Goal: Task Accomplishment & Management: Manage account settings

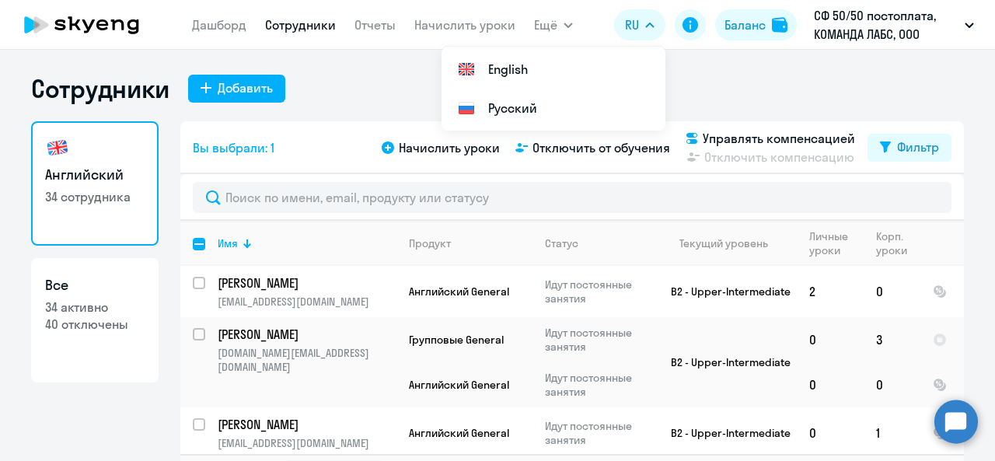
select select "30"
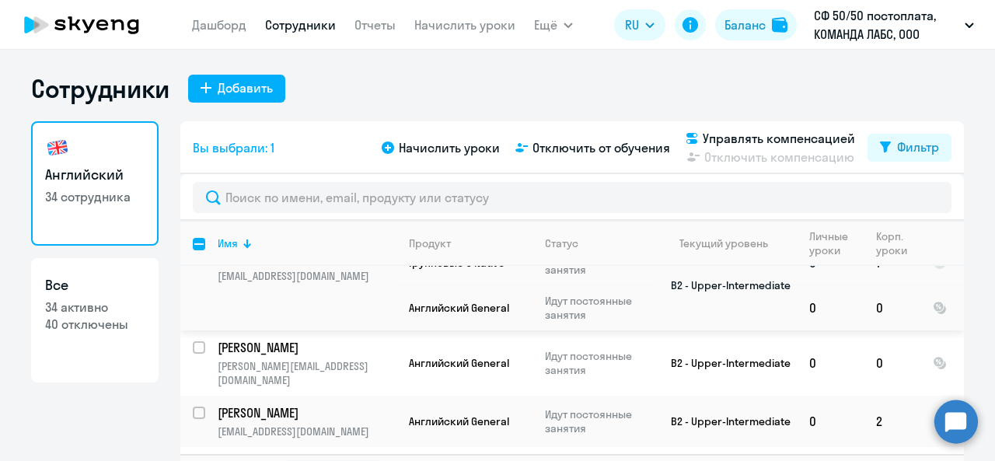
scroll to position [699, 0]
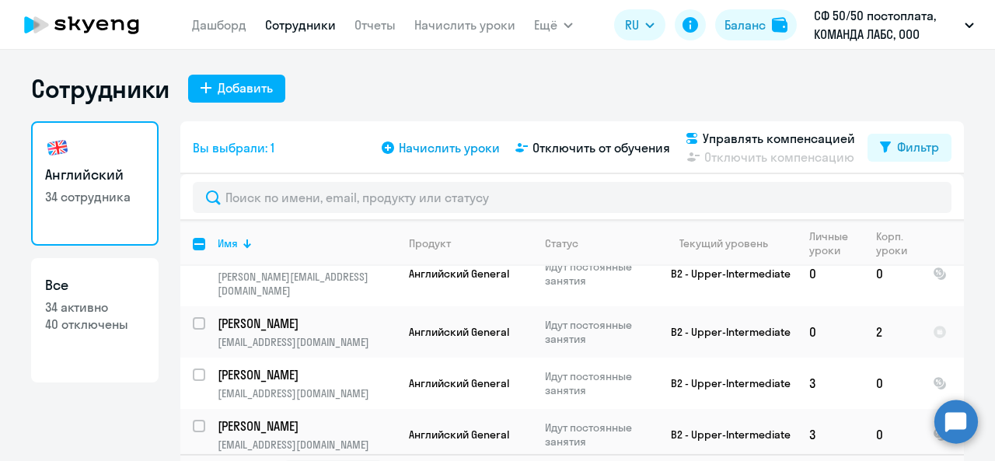
click at [402, 154] on span "Начислить уроки" at bounding box center [449, 147] width 101 height 19
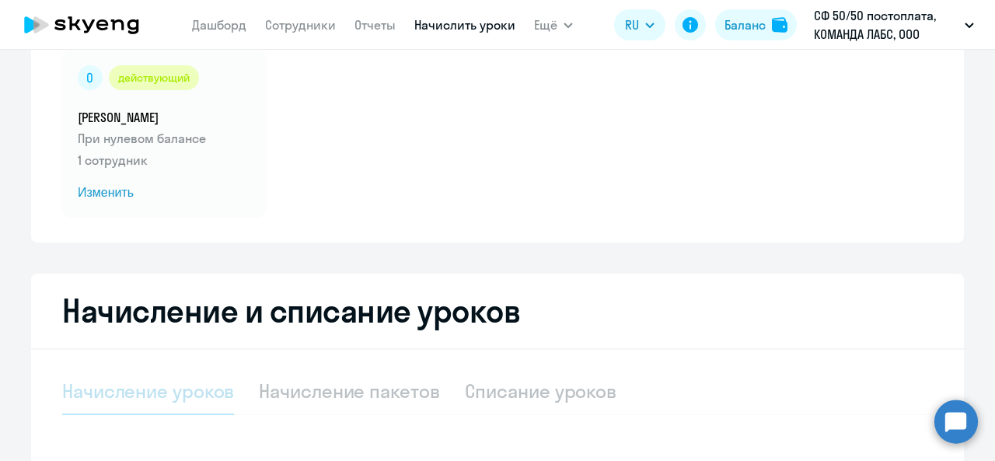
select select "10"
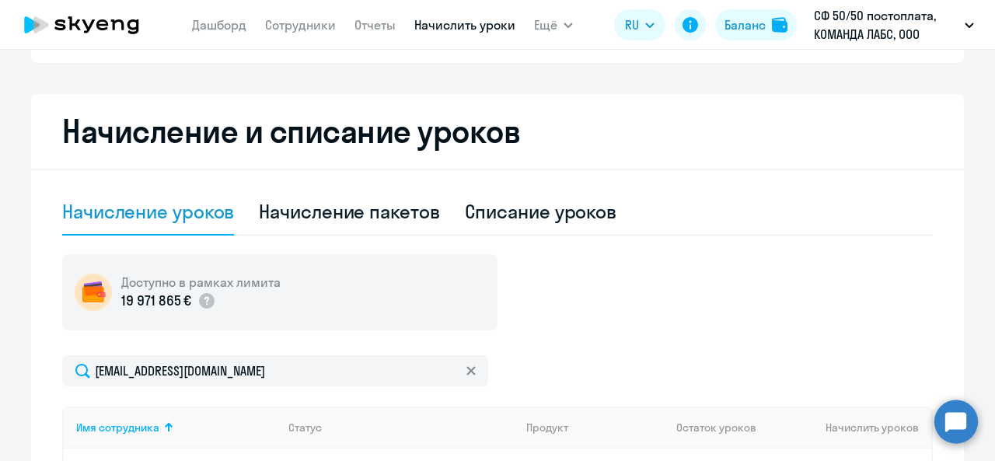
scroll to position [218, 0]
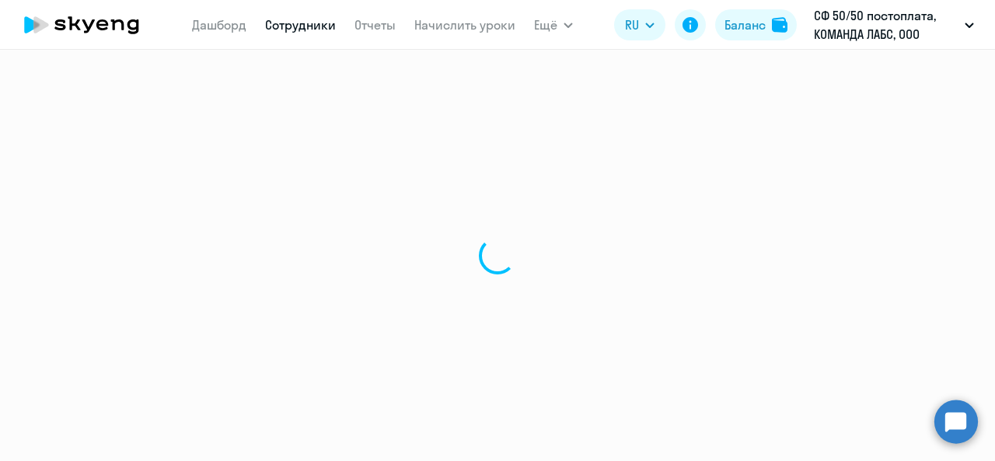
select select "30"
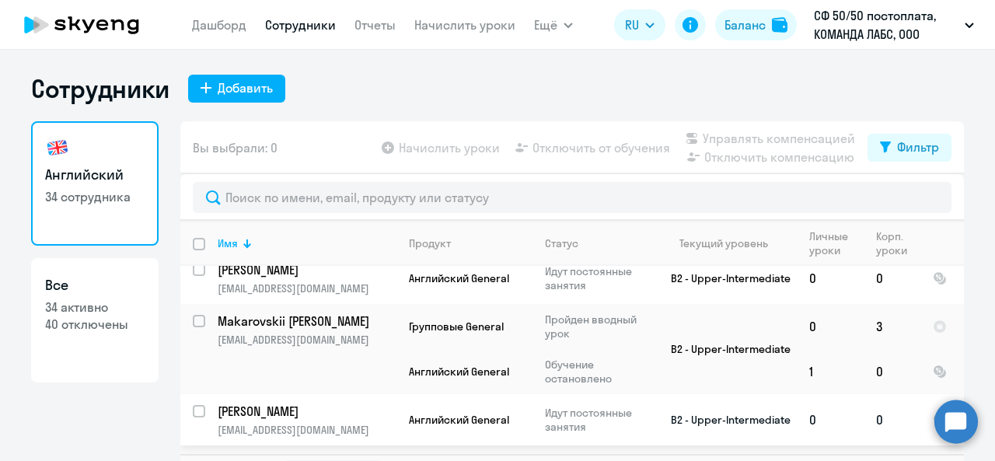
scroll to position [1714, 0]
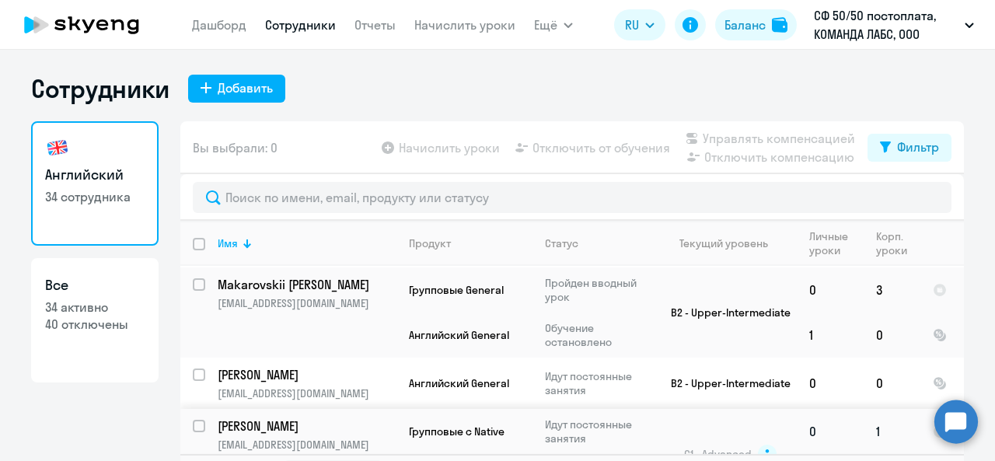
click at [193, 420] on input "select row 40895342" at bounding box center [208, 435] width 31 height 31
checkbox input "true"
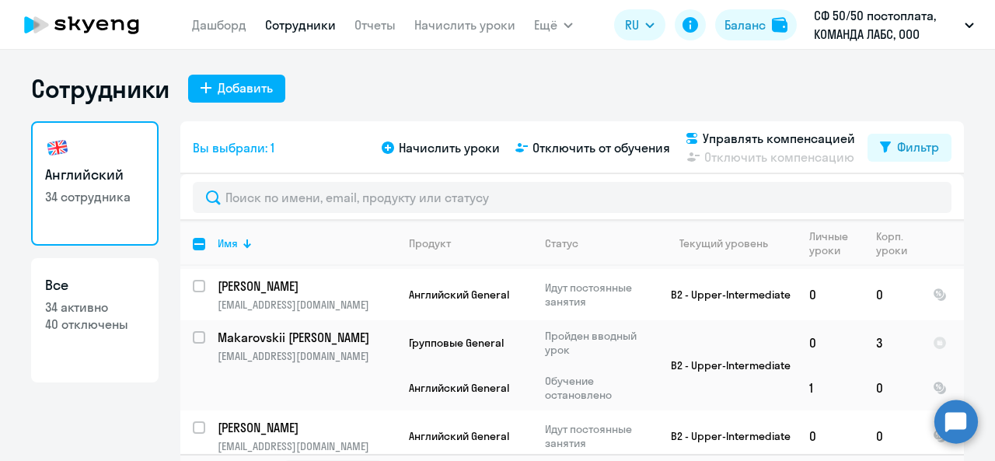
scroll to position [1636, 0]
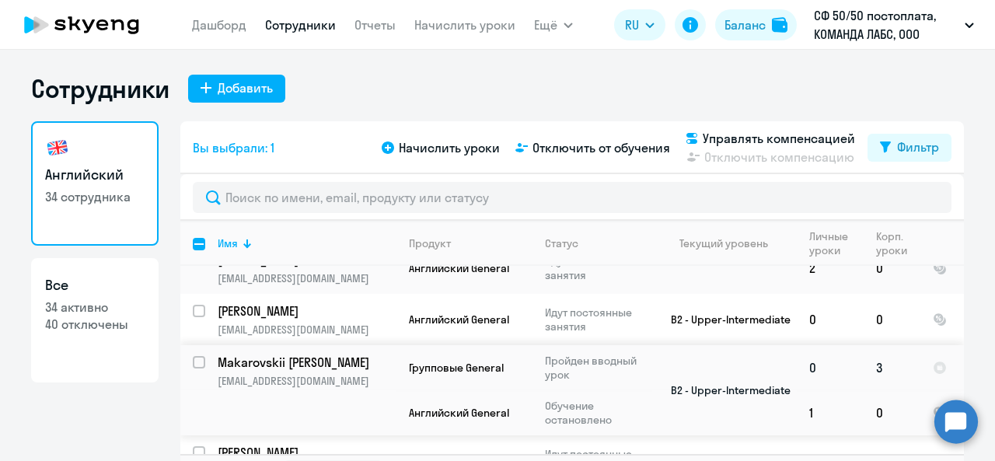
click at [193, 356] on input "select row 10516029" at bounding box center [208, 371] width 31 height 31
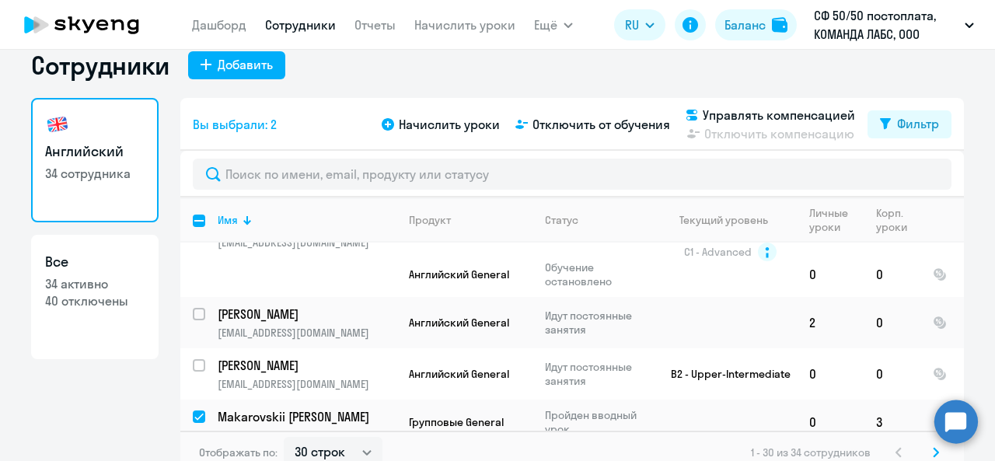
scroll to position [36, 0]
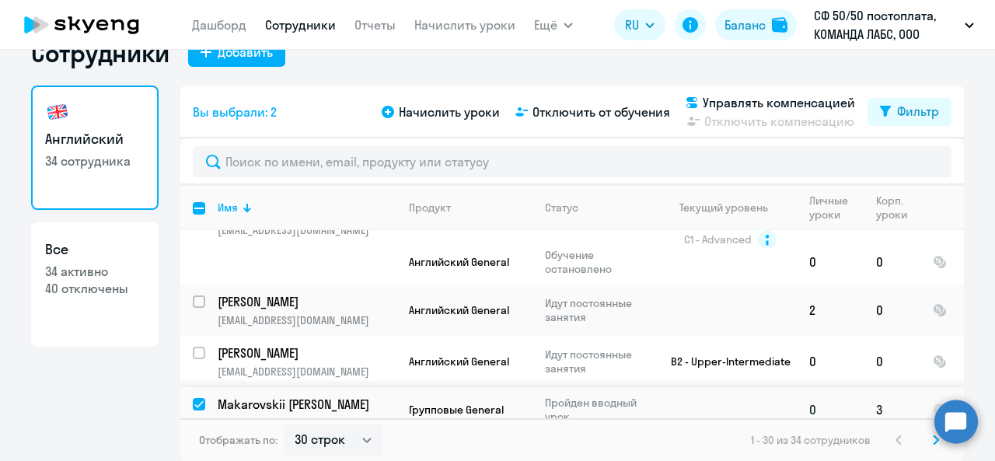
click at [193, 398] on input "deselect row 10516029" at bounding box center [208, 413] width 31 height 31
checkbox input "false"
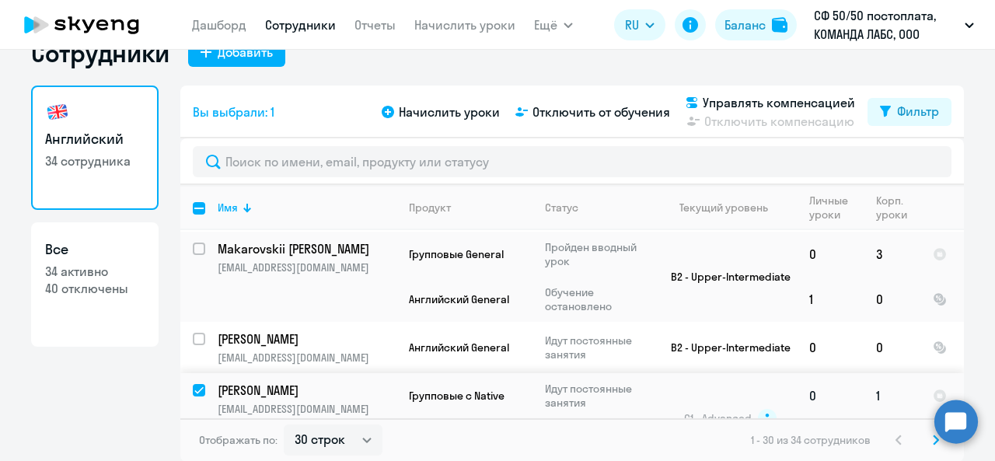
click at [195, 384] on input "deselect row 40895342" at bounding box center [208, 399] width 31 height 31
checkbox input "false"
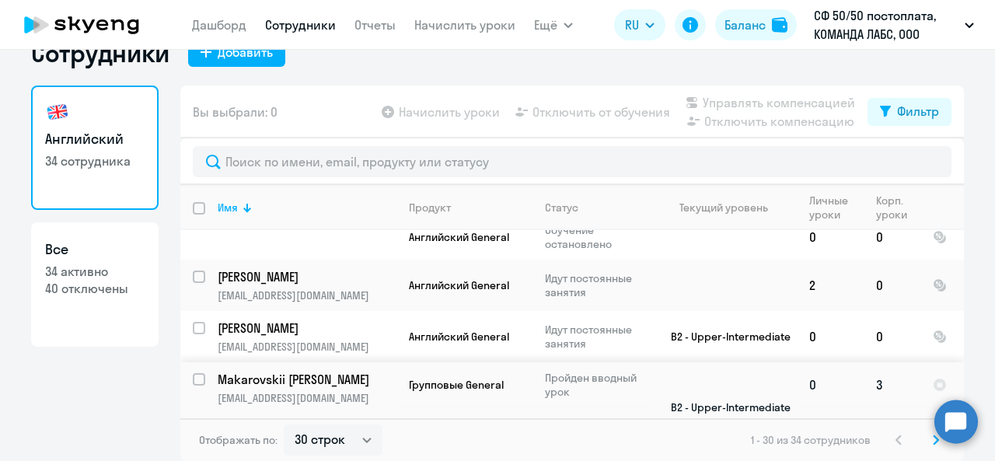
scroll to position [1559, 0]
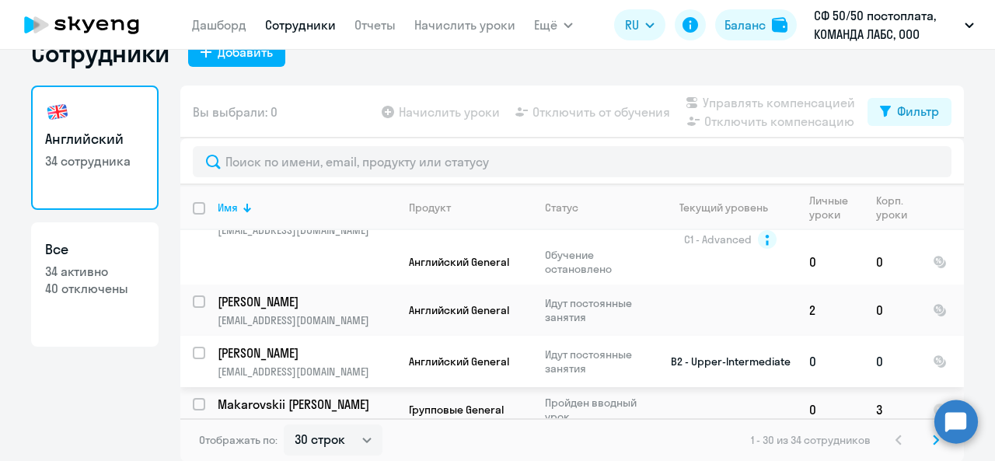
click at [193, 347] on input "select row 20498919" at bounding box center [208, 362] width 31 height 31
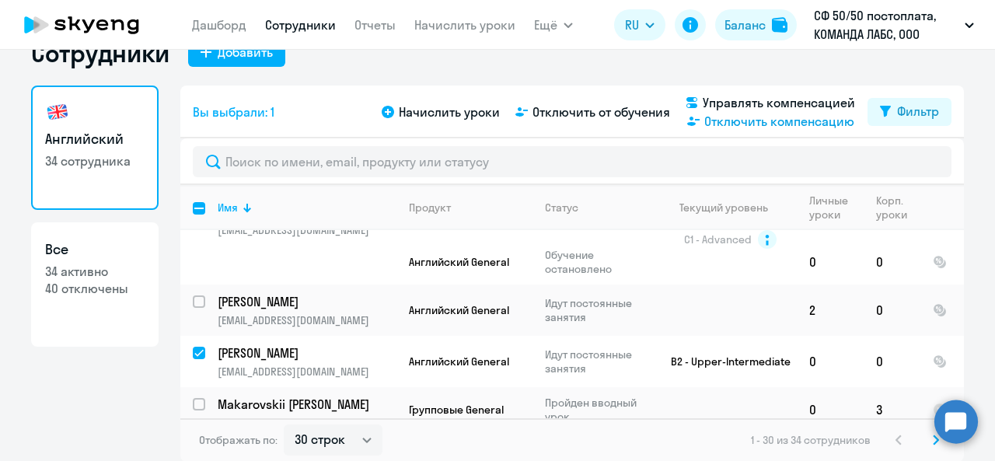
click at [706, 120] on span "Отключить компенсацию" at bounding box center [779, 121] width 150 height 19
checkbox input "false"
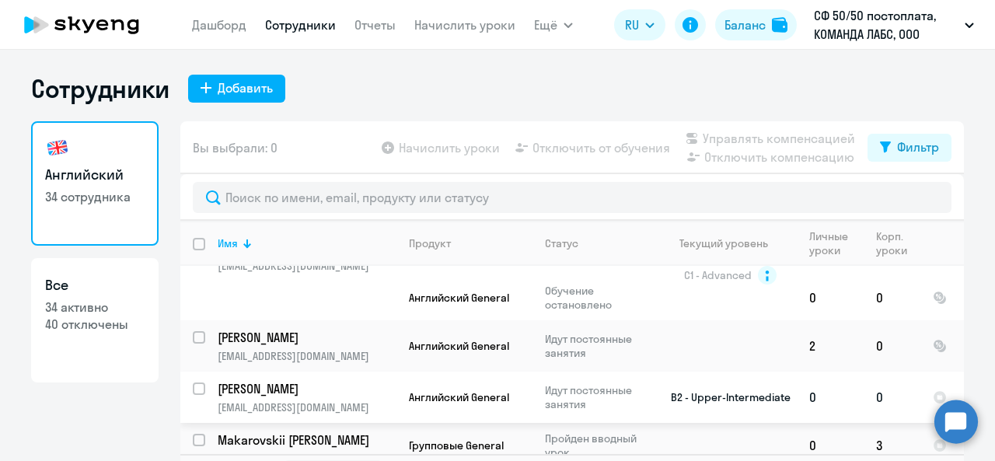
click at [196, 382] on input "select row 20498919" at bounding box center [208, 397] width 31 height 31
checkbox input "true"
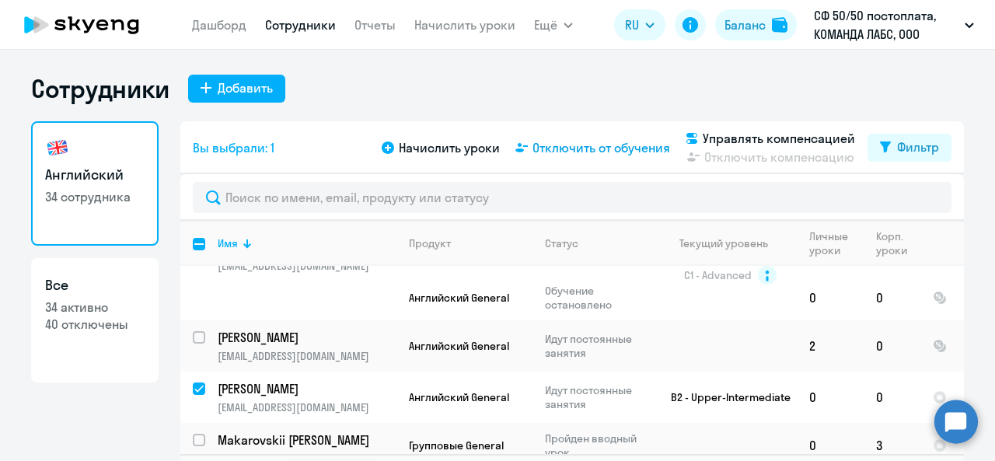
click at [601, 153] on span "Отключить от обучения" at bounding box center [601, 147] width 138 height 19
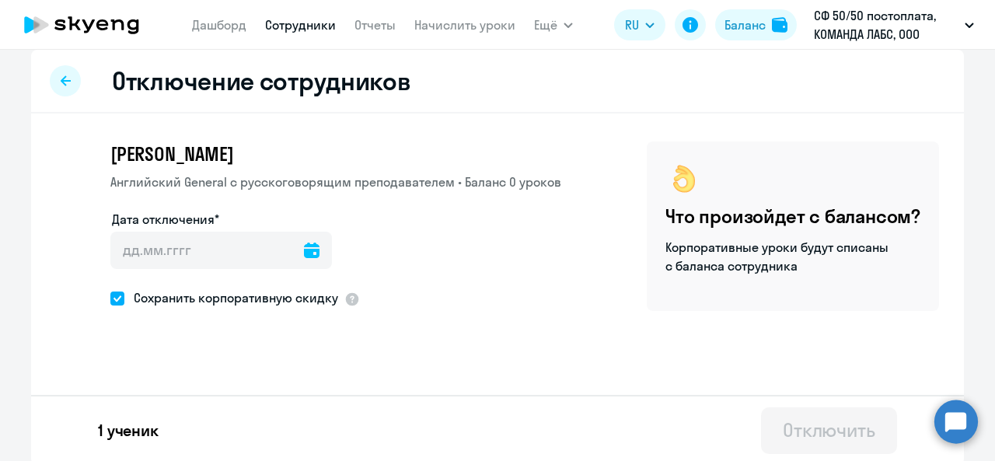
scroll to position [16, 0]
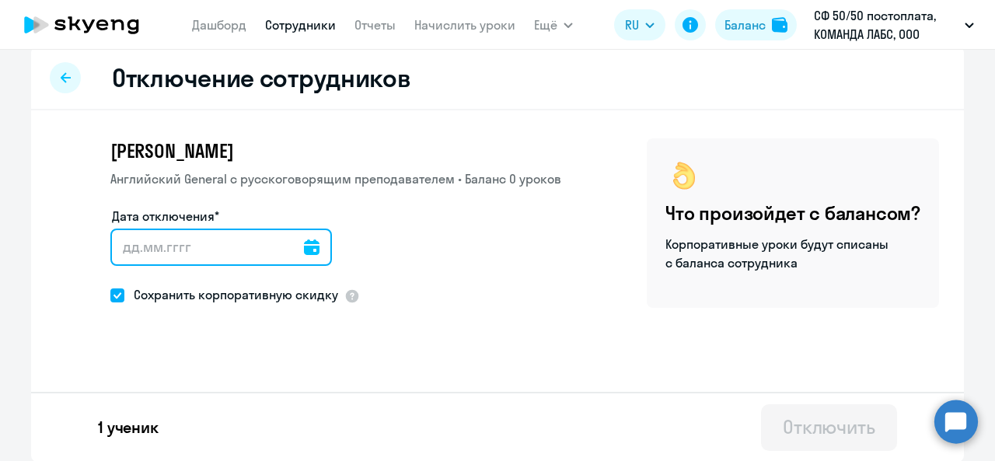
click at [239, 248] on input "Дата отключения*" at bounding box center [220, 246] width 221 height 37
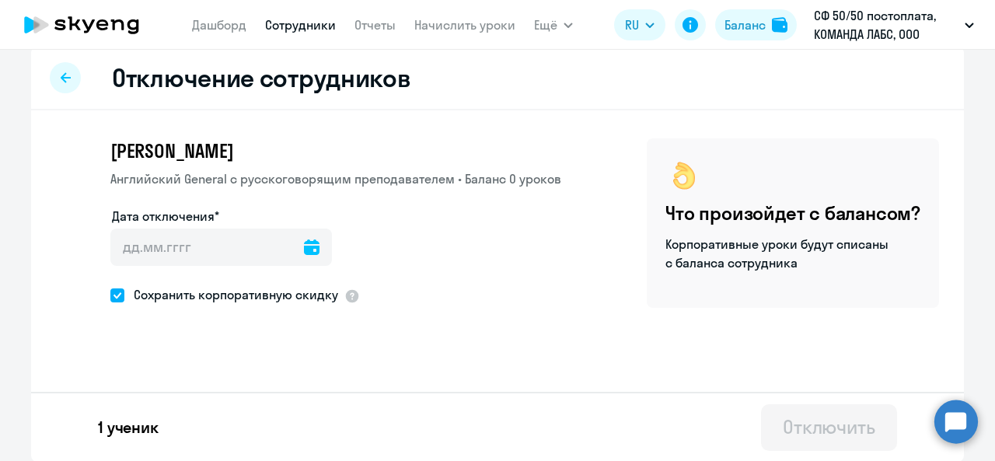
click at [304, 246] on icon at bounding box center [312, 247] width 16 height 16
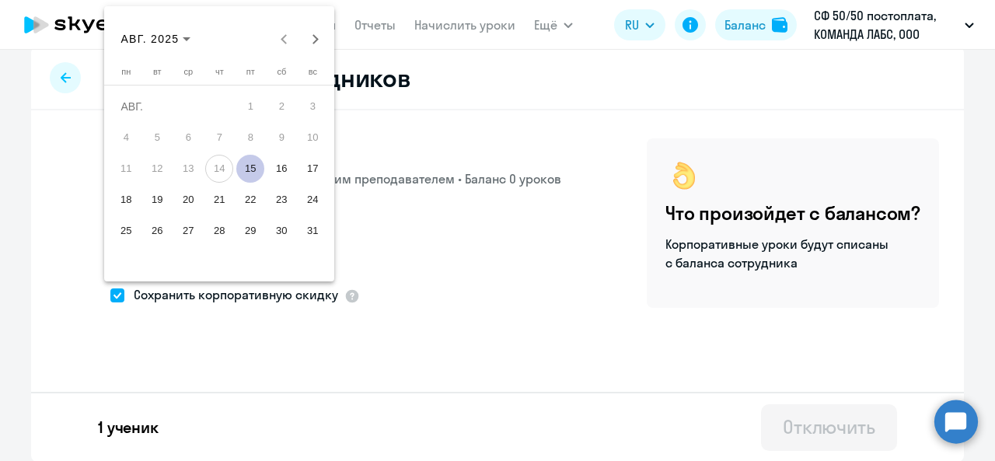
click at [252, 169] on span "15" at bounding box center [250, 169] width 28 height 28
type input "[DATE]"
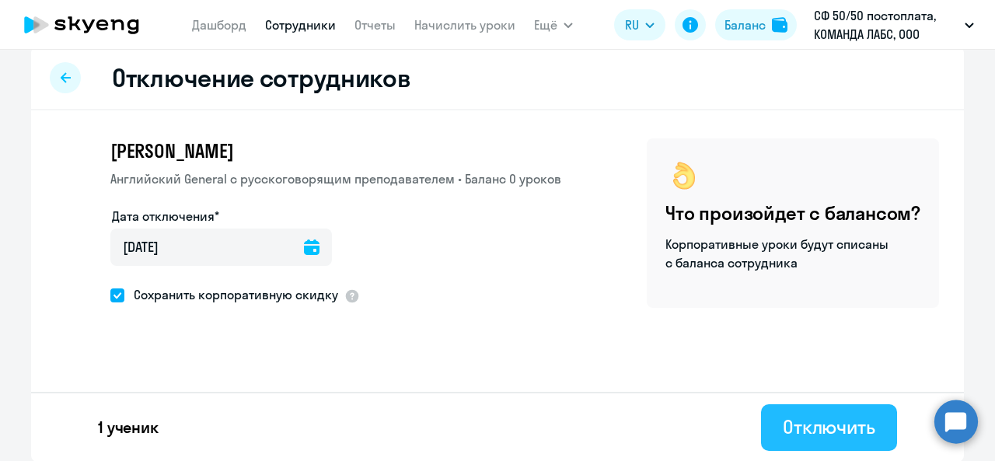
click at [803, 418] on div "Отключить" at bounding box center [828, 426] width 92 height 25
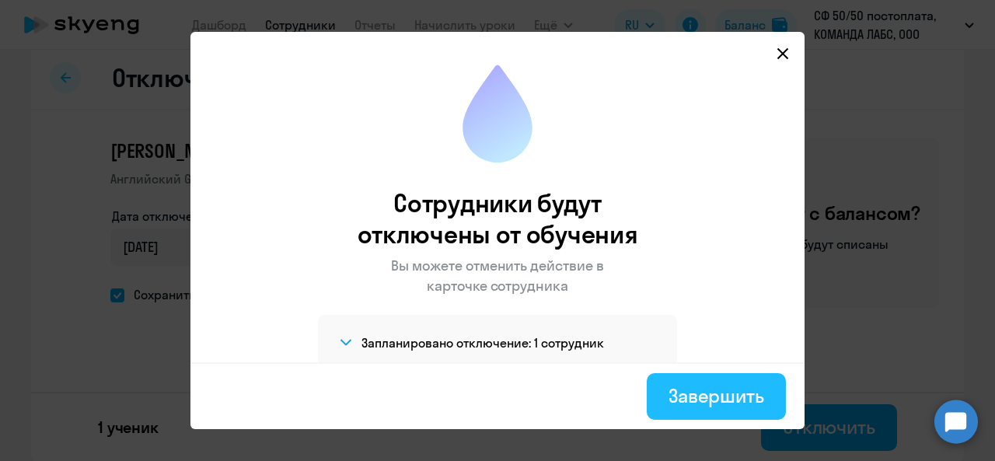
click at [669, 382] on button "Завершить" at bounding box center [715, 396] width 139 height 47
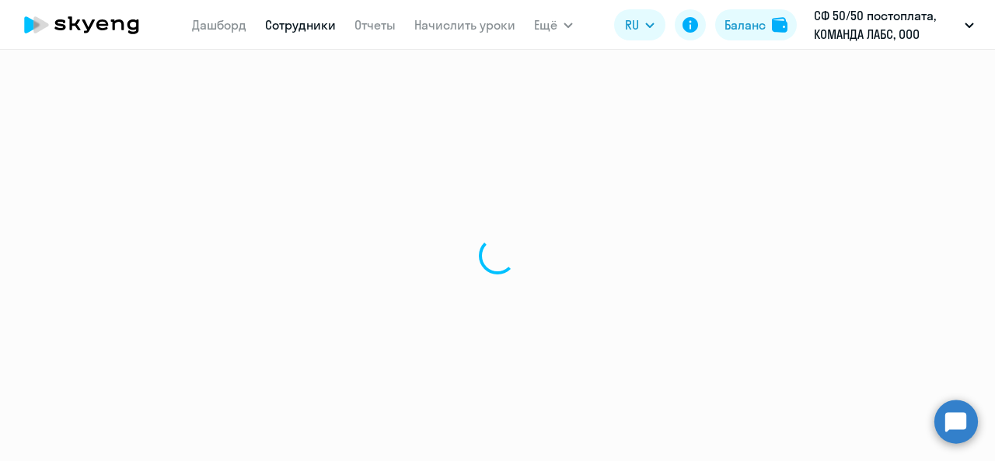
select select "30"
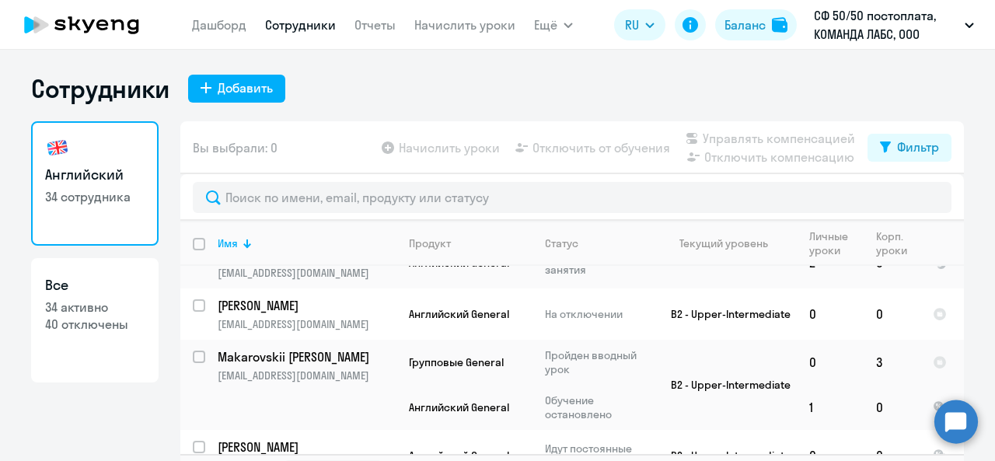
scroll to position [1714, 0]
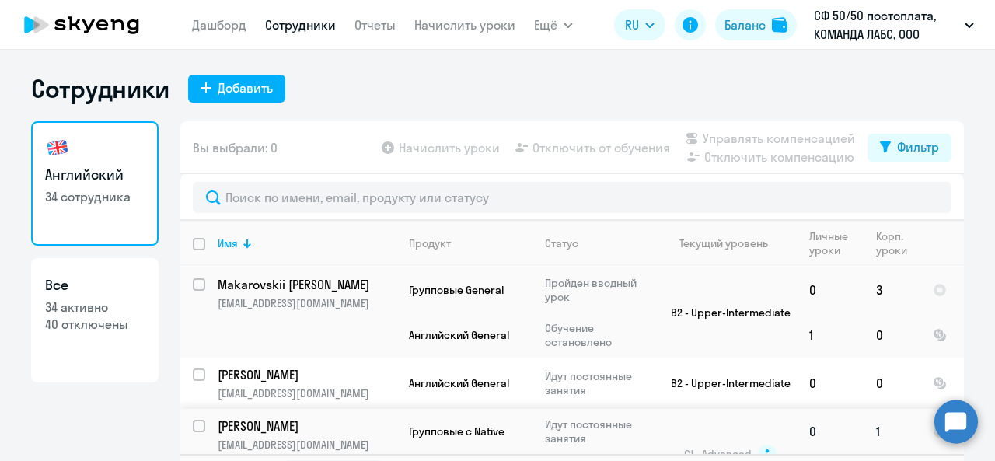
click at [205, 409] on td "[PERSON_NAME] [EMAIL_ADDRESS][DOMAIN_NAME]" at bounding box center [300, 454] width 191 height 90
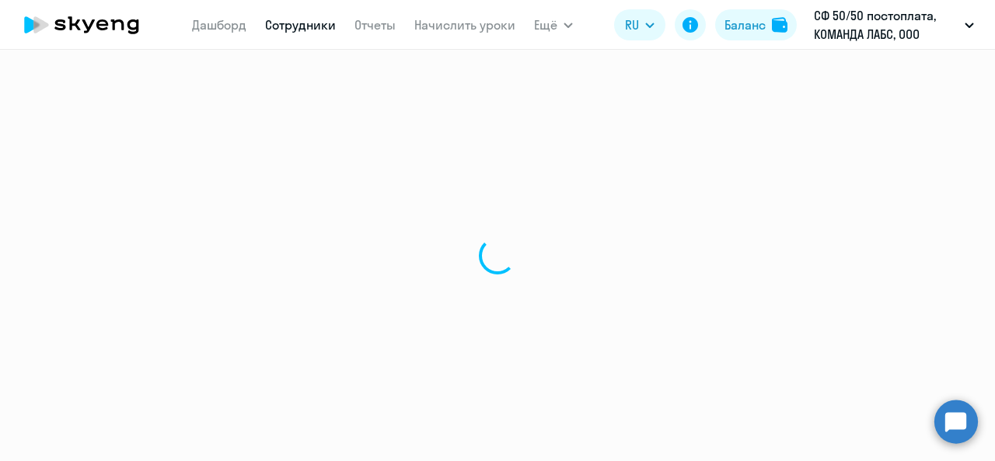
select select "english"
select select "30"
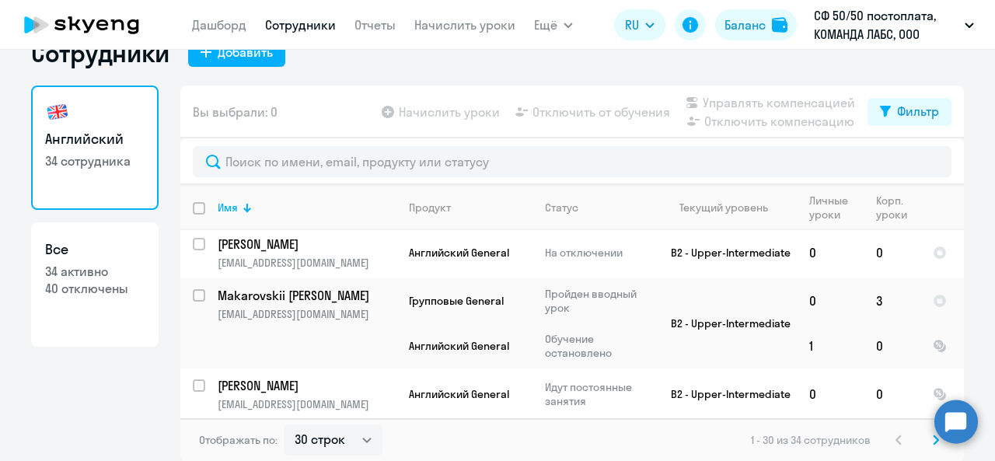
scroll to position [1714, 0]
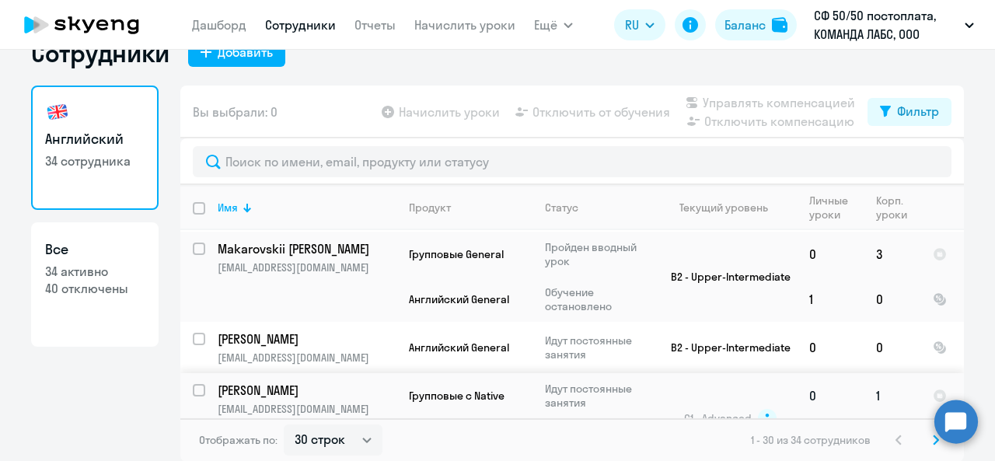
click at [193, 384] on input "select row 40895342" at bounding box center [208, 399] width 31 height 31
checkbox input "true"
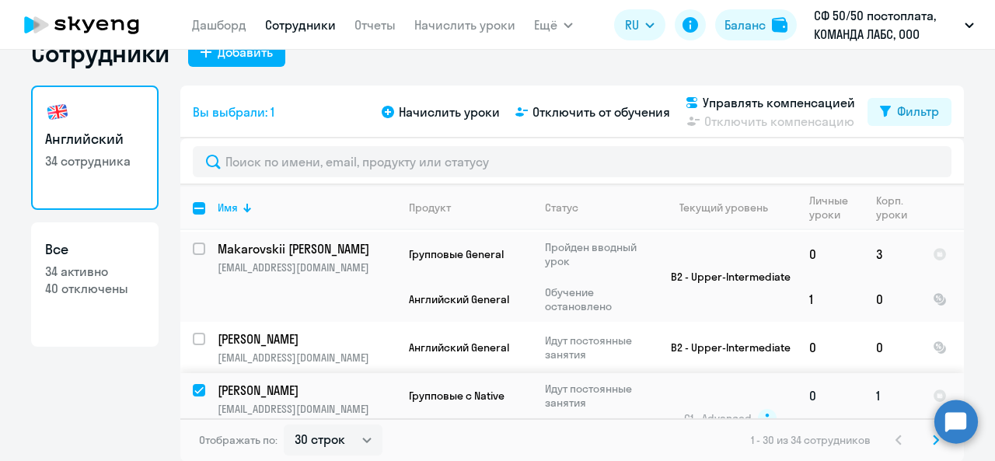
scroll to position [1636, 0]
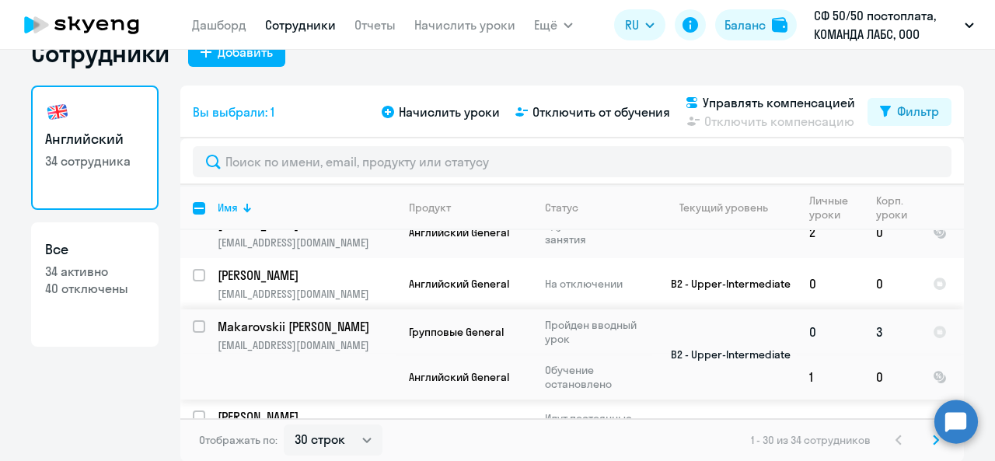
click at [193, 320] on input "select row 10516029" at bounding box center [208, 335] width 31 height 31
checkbox input "true"
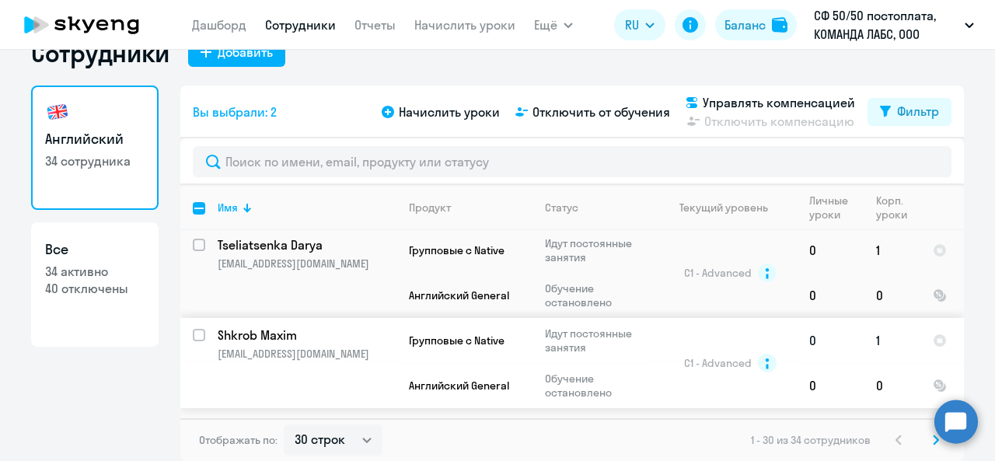
scroll to position [1403, 0]
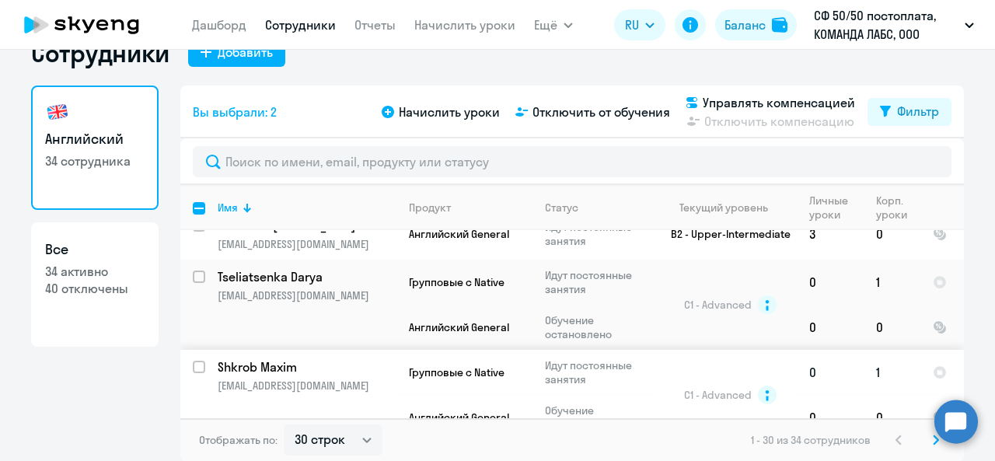
click at [193, 361] on input "select row 21299174" at bounding box center [208, 376] width 31 height 31
checkbox input "true"
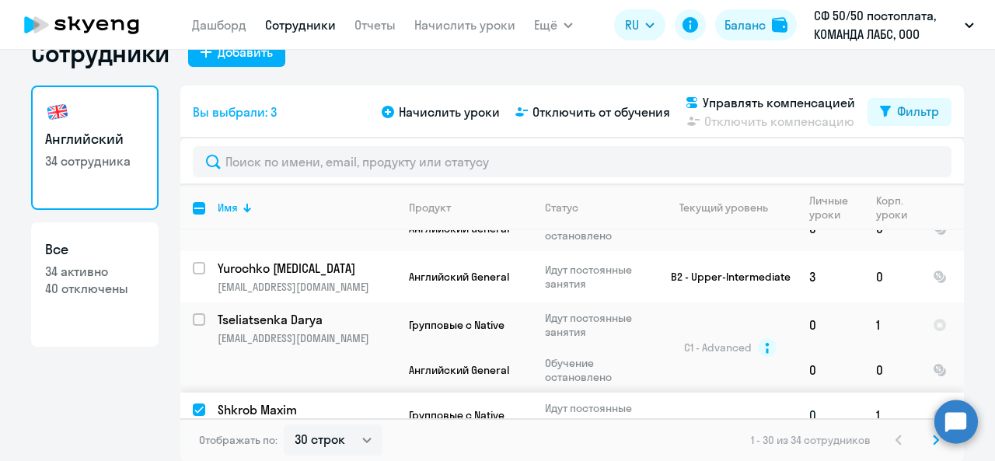
scroll to position [1326, 0]
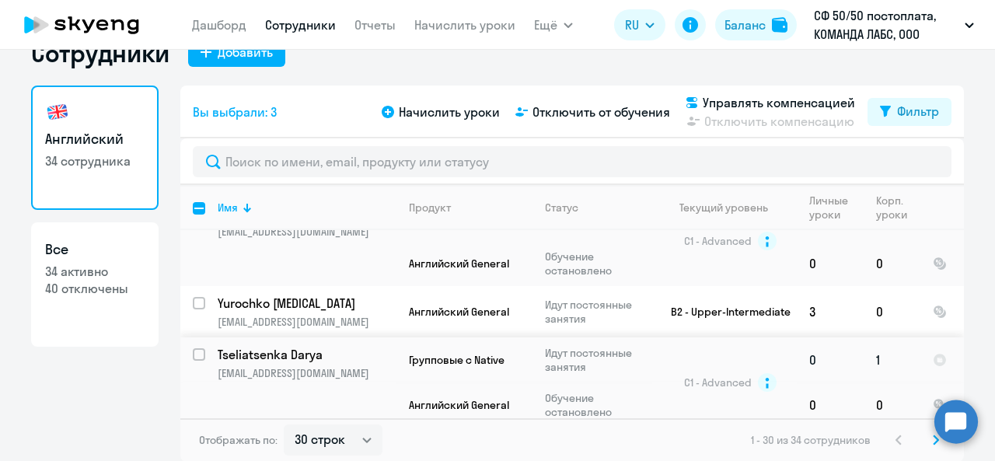
click at [193, 348] on input "select row 870187" at bounding box center [208, 363] width 31 height 31
checkbox input "true"
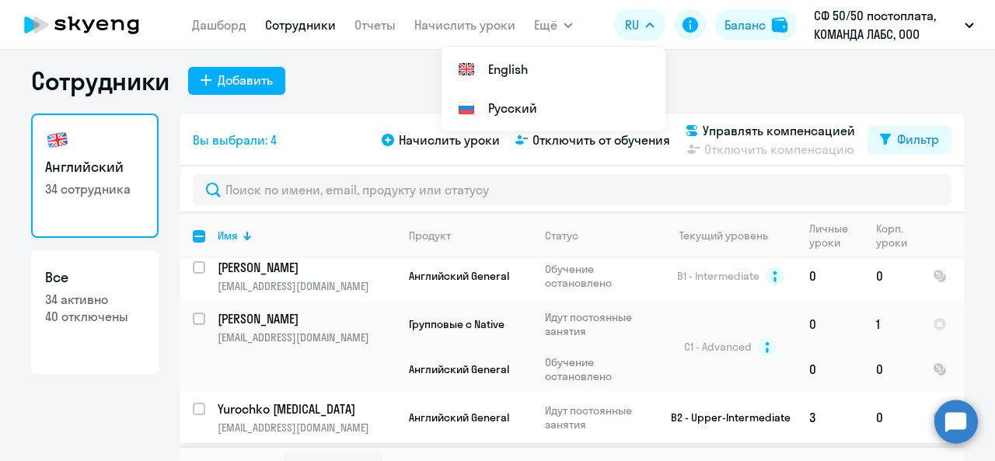
scroll to position [0, 0]
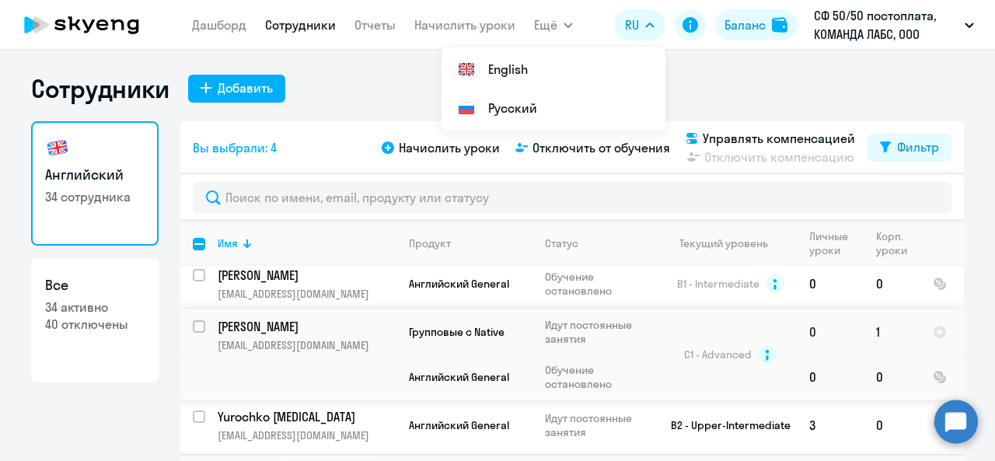
click at [197, 320] on input "select row 40296821" at bounding box center [208, 335] width 31 height 31
checkbox input "true"
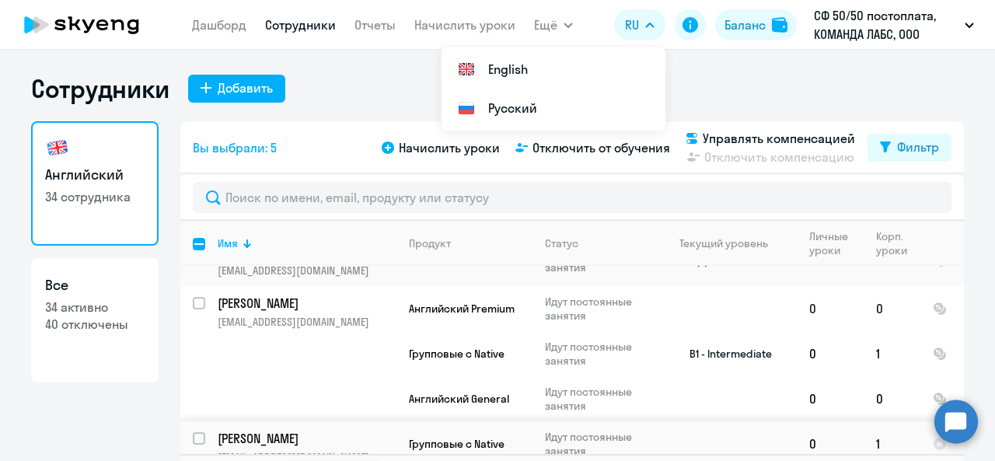
scroll to position [393, 0]
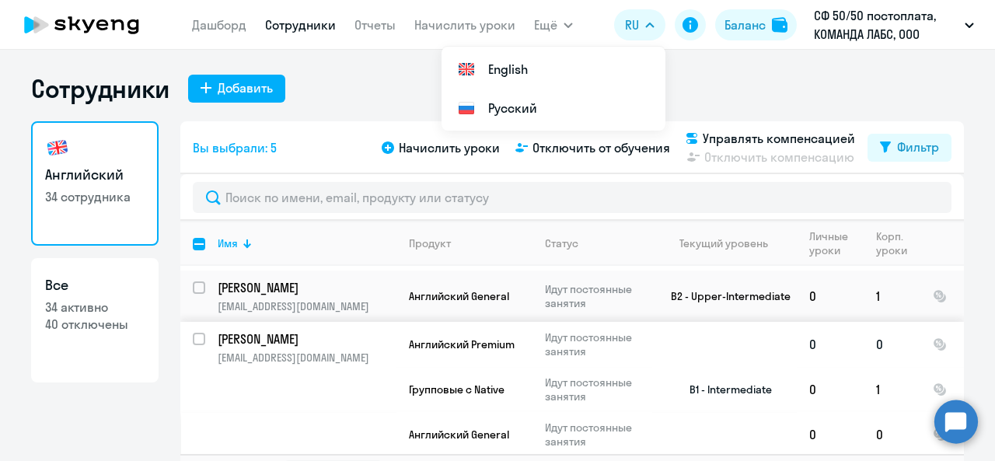
click at [197, 335] on input "select row 7025376" at bounding box center [208, 348] width 31 height 31
checkbox input "true"
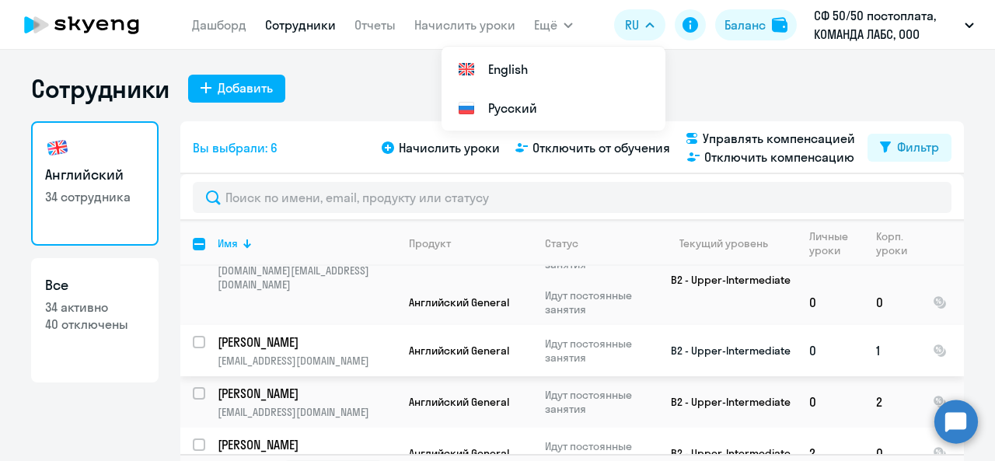
scroll to position [5, 0]
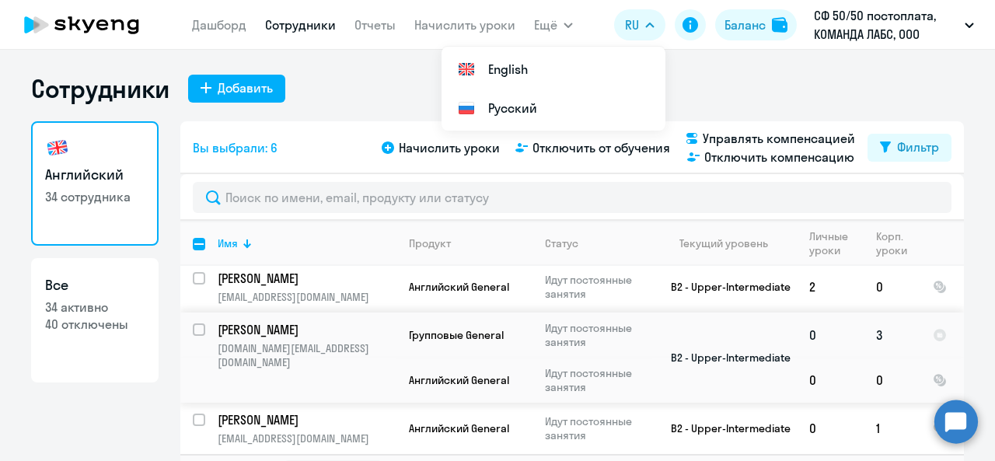
click at [193, 327] on input "select row 14514315" at bounding box center [208, 338] width 31 height 31
checkbox input "true"
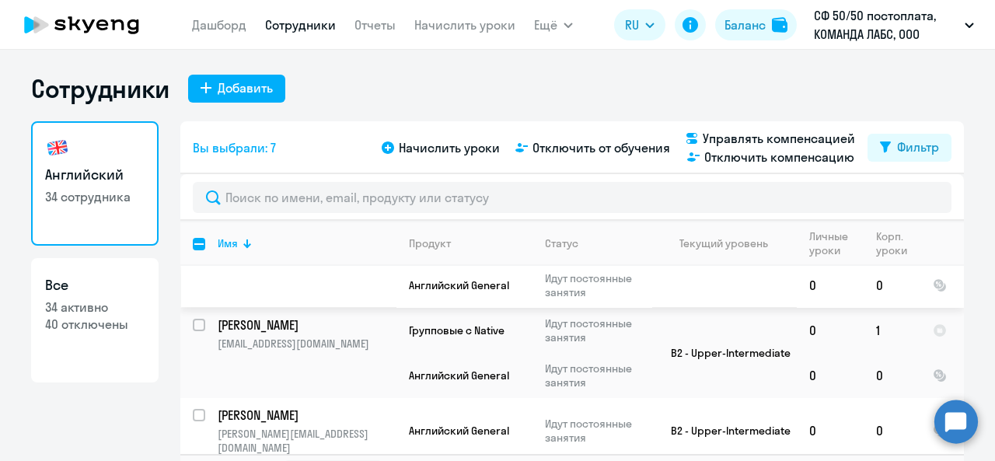
scroll to position [549, 0]
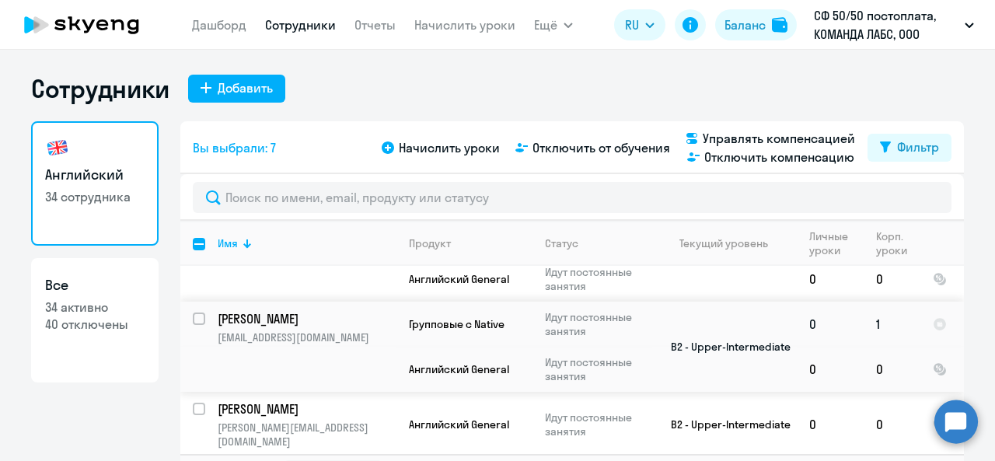
click at [193, 313] on input "select row 14514213" at bounding box center [208, 327] width 31 height 31
checkbox input "true"
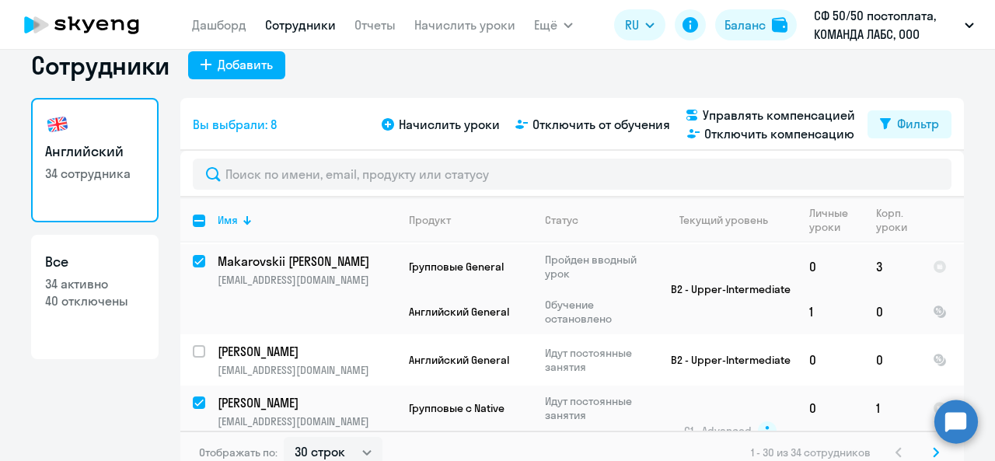
scroll to position [36, 0]
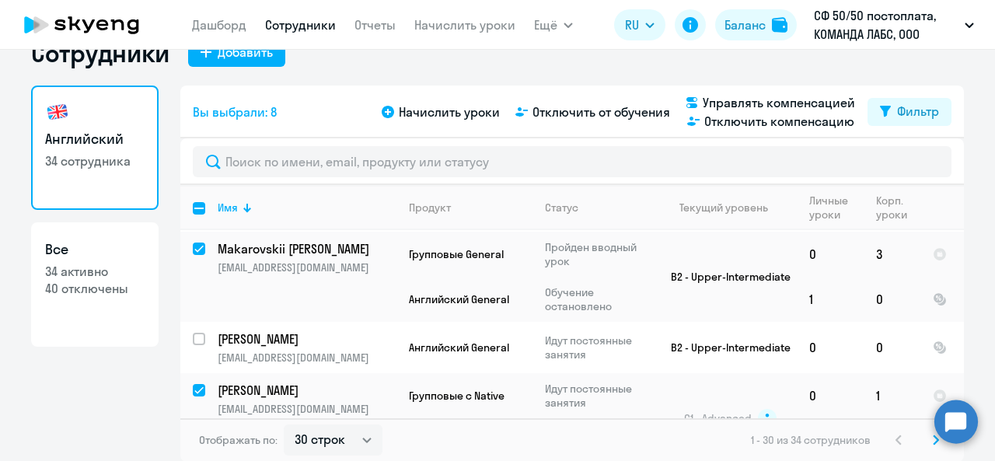
click at [926, 445] on svg-icon at bounding box center [935, 439] width 19 height 19
checkbox input "false"
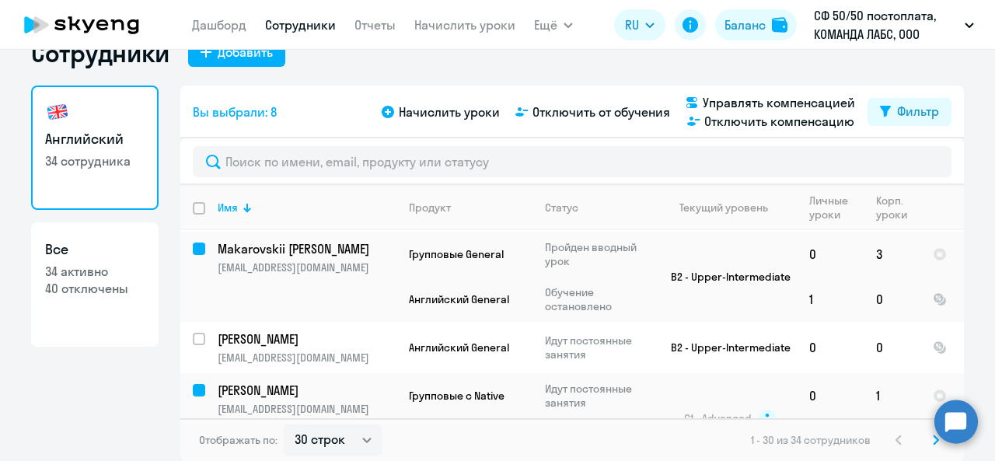
checkbox input "false"
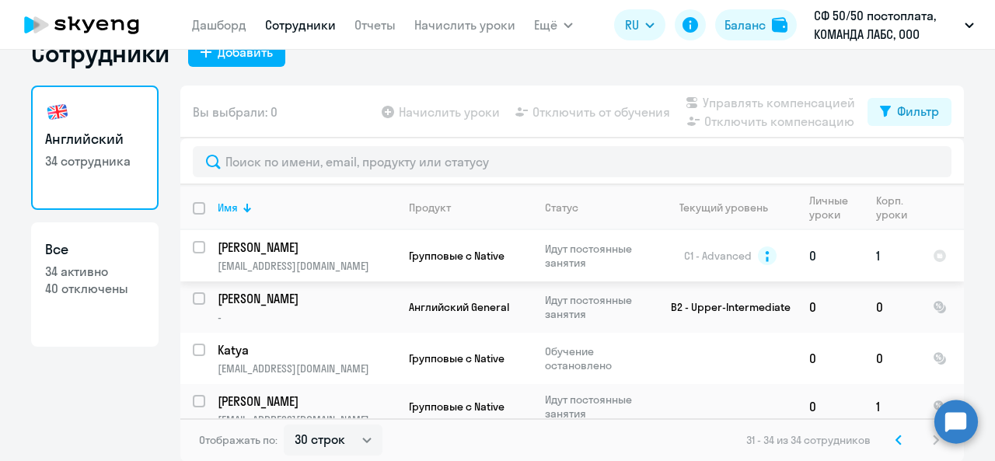
click at [197, 249] on input "select row 40287294" at bounding box center [208, 256] width 31 height 31
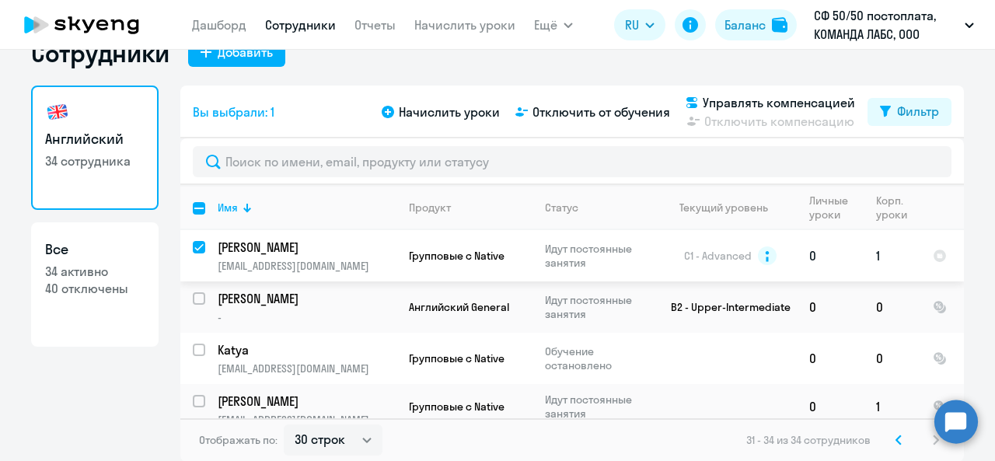
click at [193, 246] on input "deselect row 40287294" at bounding box center [208, 256] width 31 height 31
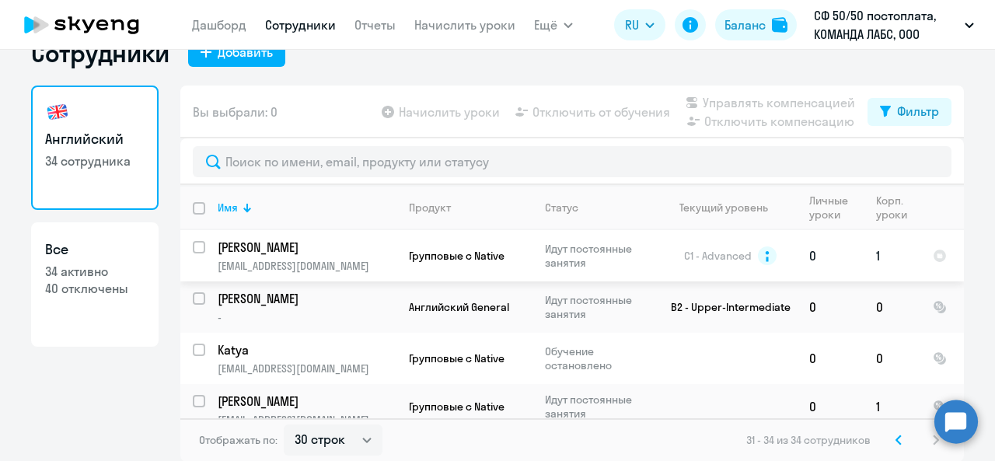
click at [195, 248] on input "select row 40287294" at bounding box center [208, 256] width 31 height 31
checkbox input "true"
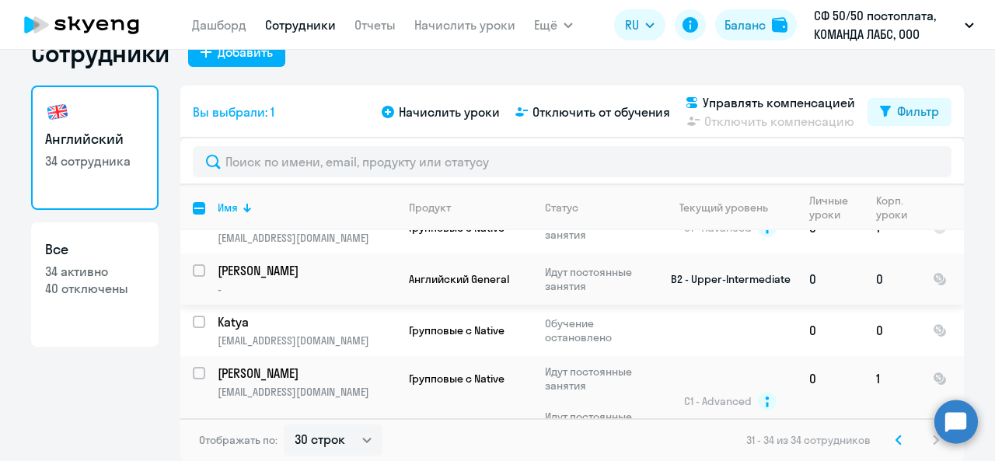
scroll to position [52, 0]
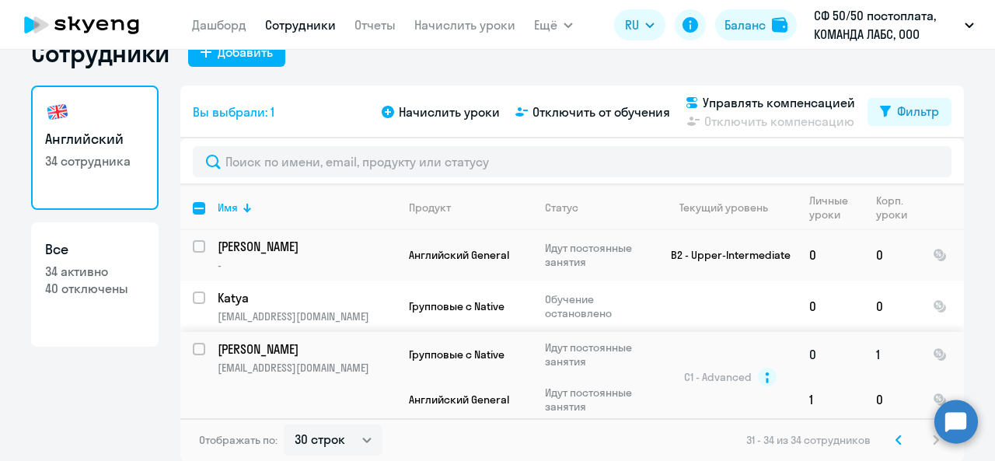
click at [193, 347] on input "select row 18779451" at bounding box center [208, 358] width 31 height 31
checkbox input "true"
click at [440, 114] on span "Начислить уроки" at bounding box center [449, 112] width 101 height 19
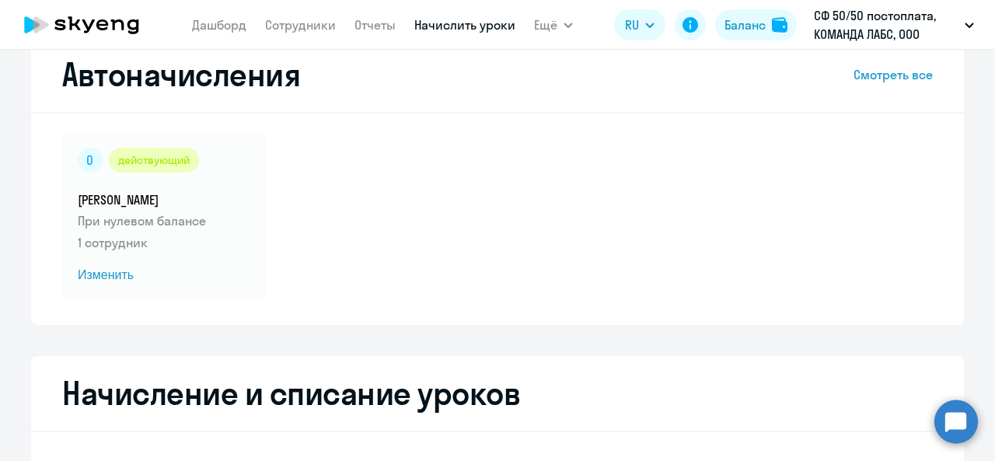
select select "10"
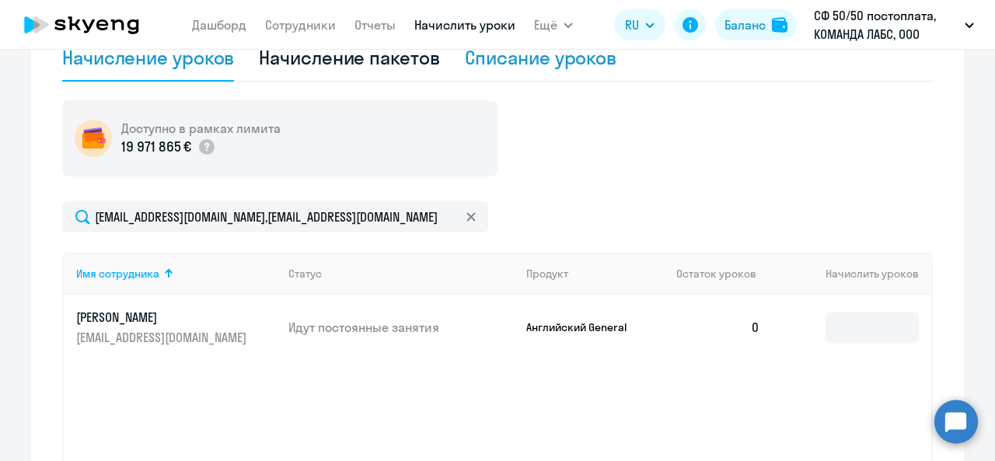
scroll to position [580, 0]
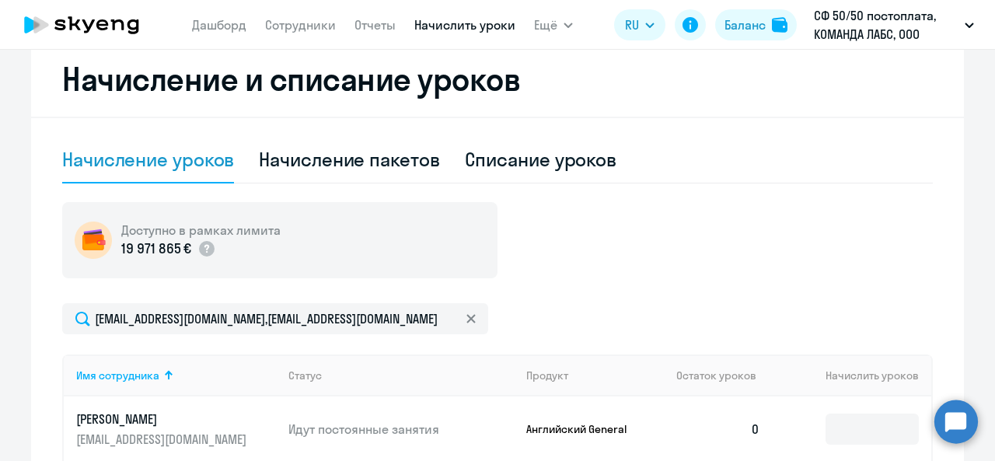
scroll to position [191, 0]
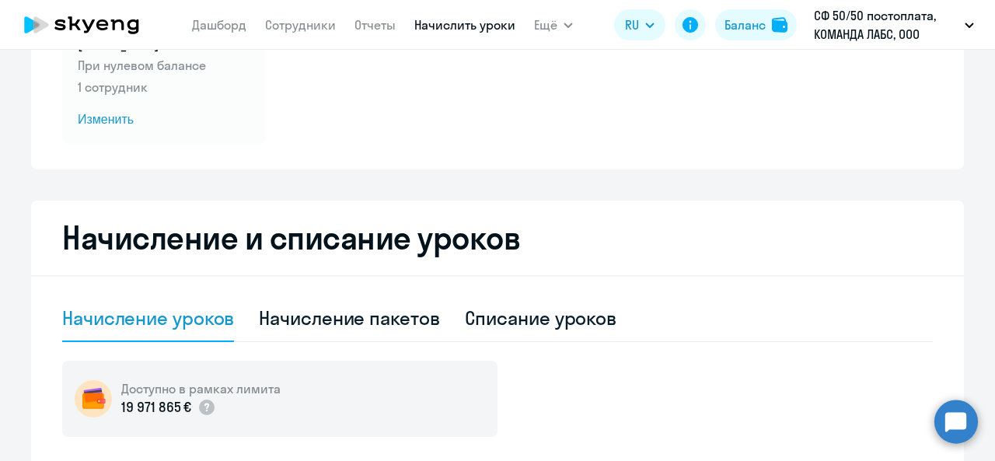
click at [114, 19] on icon at bounding box center [81, 24] width 137 height 39
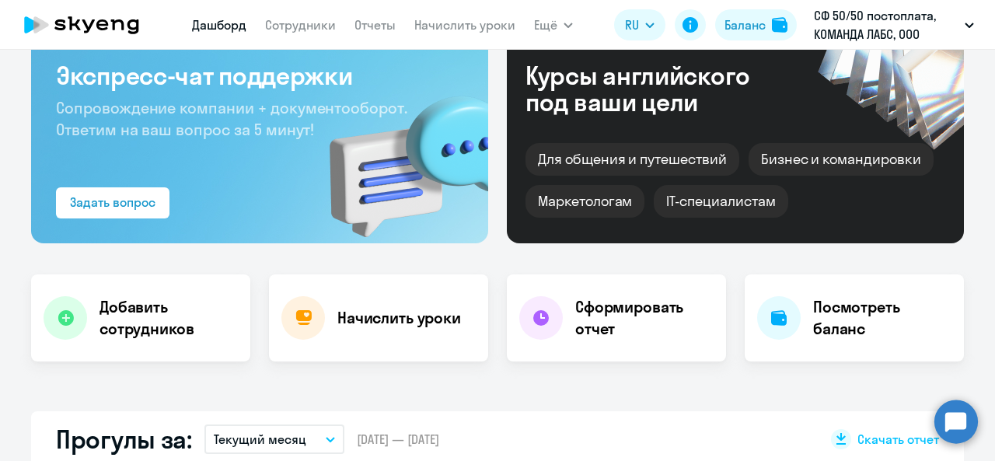
scroll to position [233, 0]
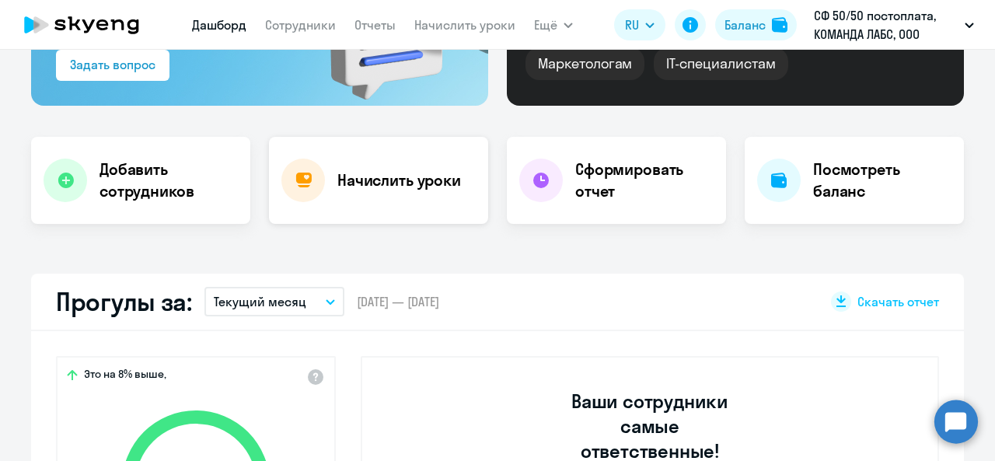
click at [369, 175] on h4 "Начислить уроки" at bounding box center [399, 180] width 124 height 22
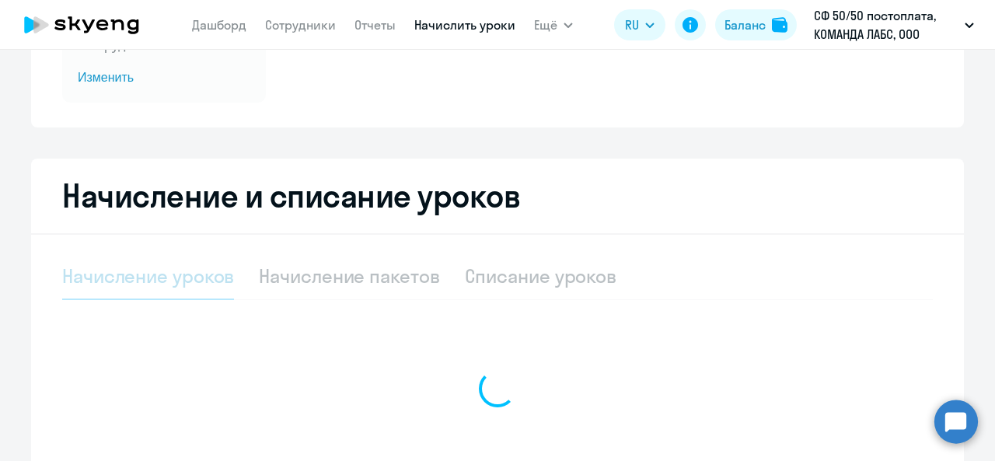
select select "10"
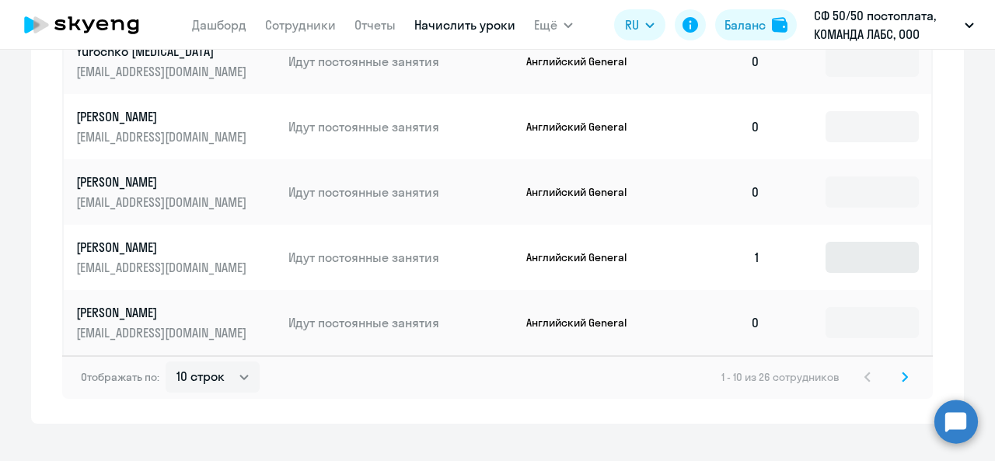
scroll to position [1068, 0]
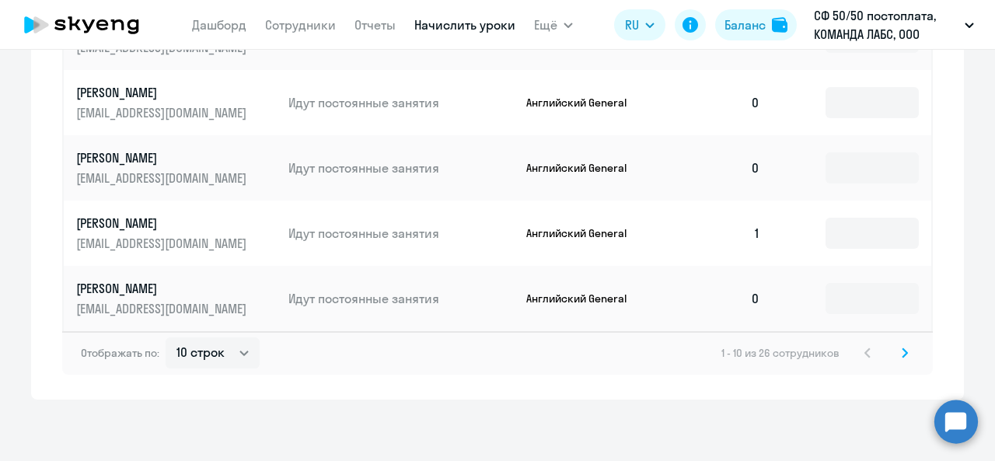
click at [904, 352] on svg-icon at bounding box center [904, 352] width 19 height 19
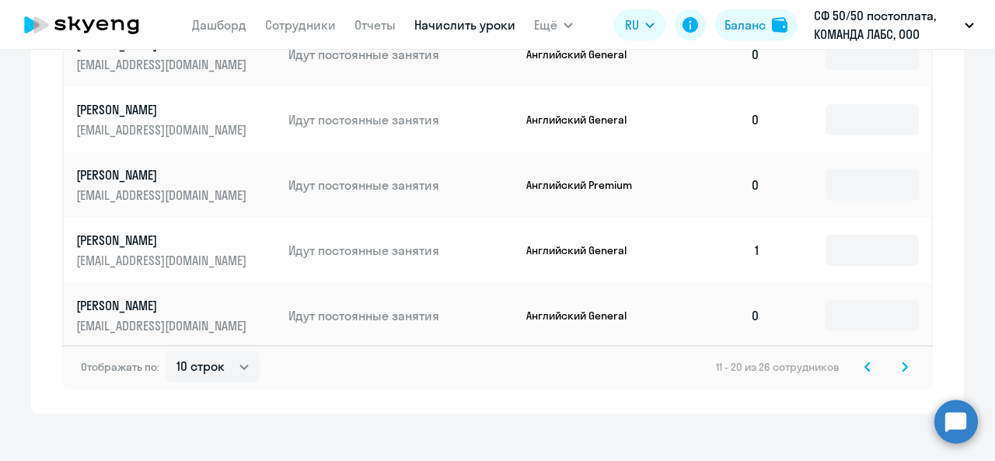
click at [904, 357] on svg-icon at bounding box center [904, 366] width 19 height 19
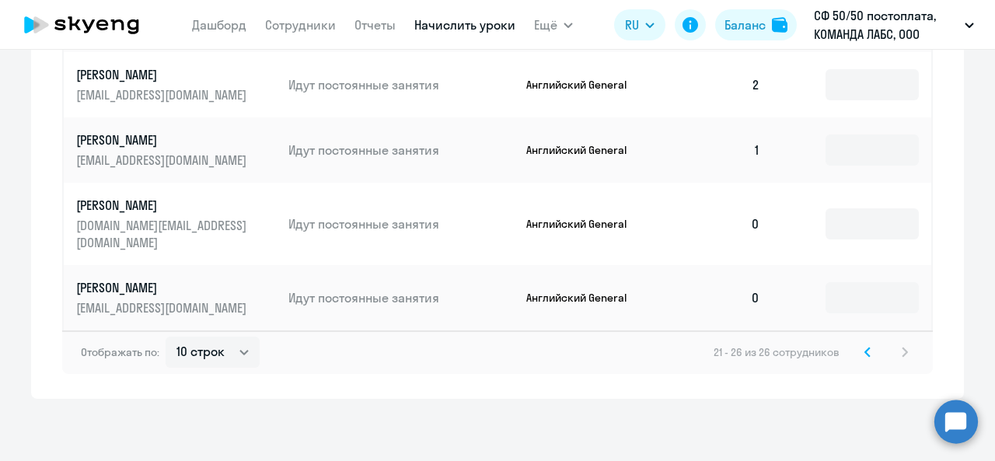
scroll to position [806, 0]
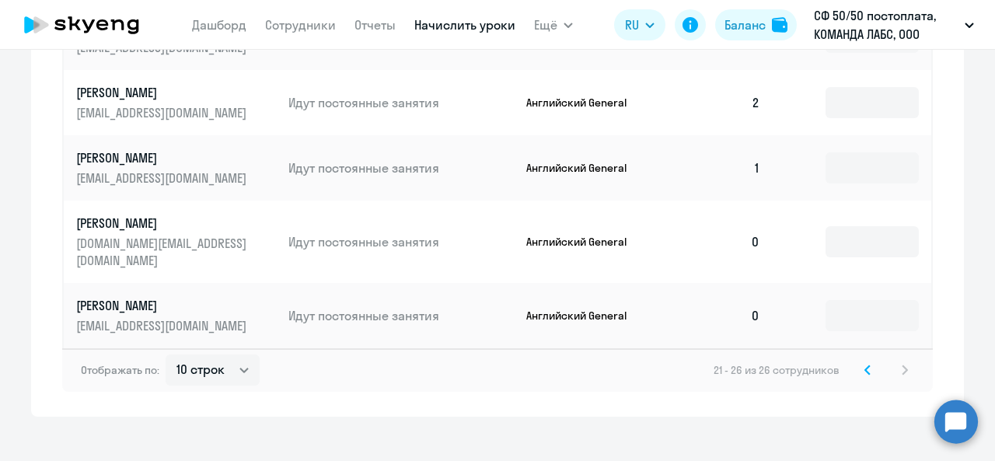
click at [904, 361] on div "21 - 26 из 26 сотрудников" at bounding box center [813, 370] width 200 height 19
click at [901, 361] on div "21 - 26 из 26 сотрудников" at bounding box center [813, 370] width 200 height 19
click at [864, 364] on icon at bounding box center [867, 369] width 6 height 11
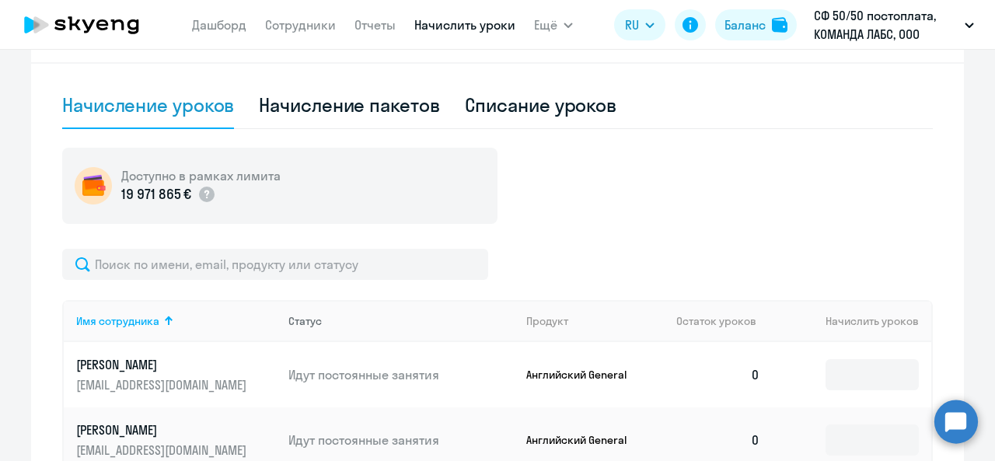
scroll to position [233, 0]
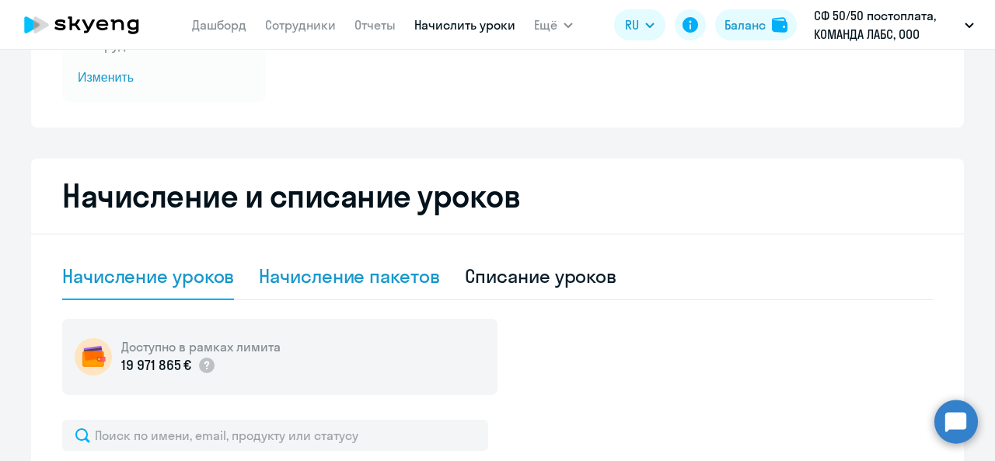
click at [421, 266] on div "Начисление пакетов" at bounding box center [349, 275] width 180 height 25
select select "10"
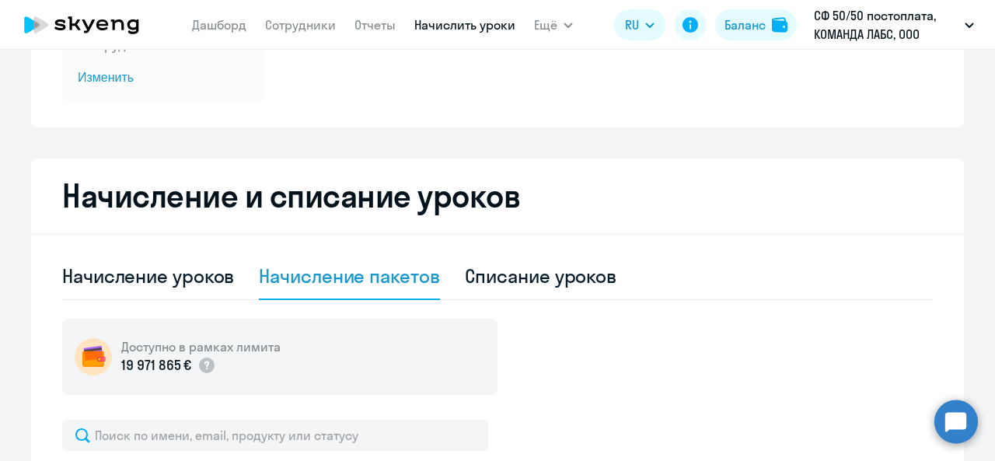
scroll to position [622, 0]
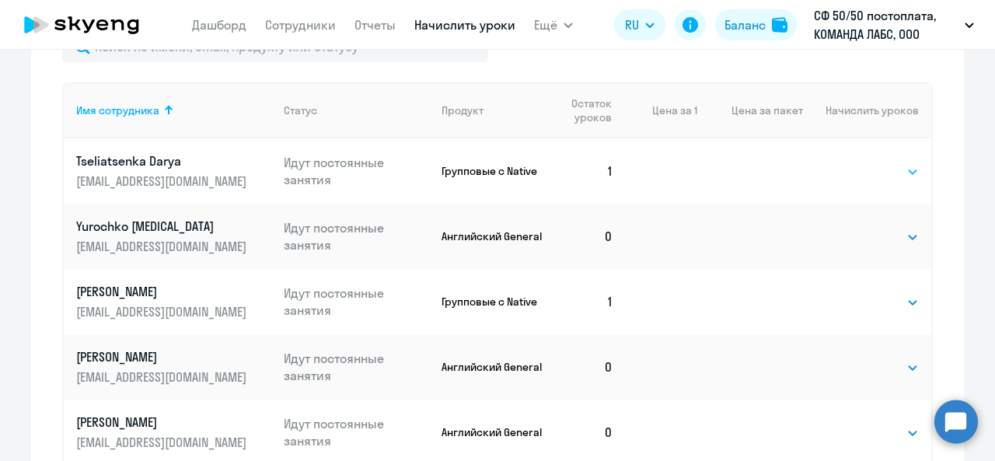
click at [883, 171] on select "Выбрать 1 2 4" at bounding box center [887, 171] width 64 height 19
select select "2"
click at [855, 162] on select "Выбрать 1 2 4" at bounding box center [887, 171] width 64 height 19
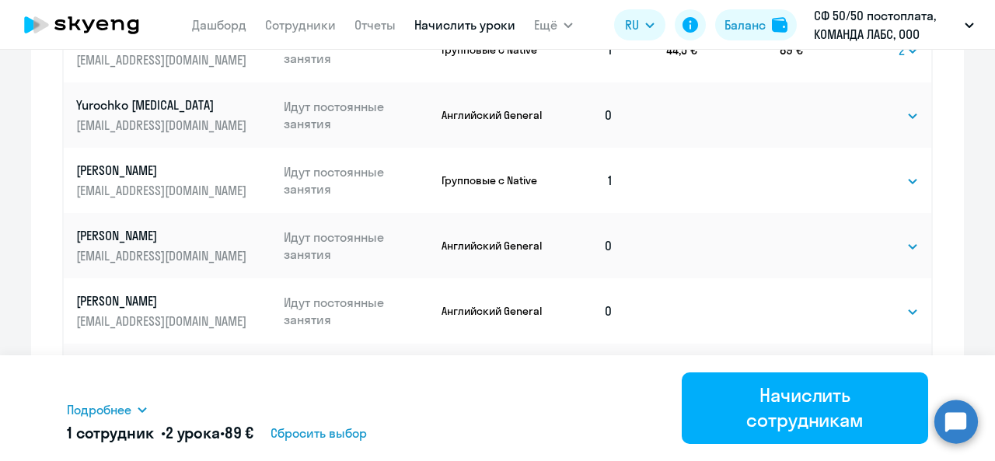
scroll to position [777, 0]
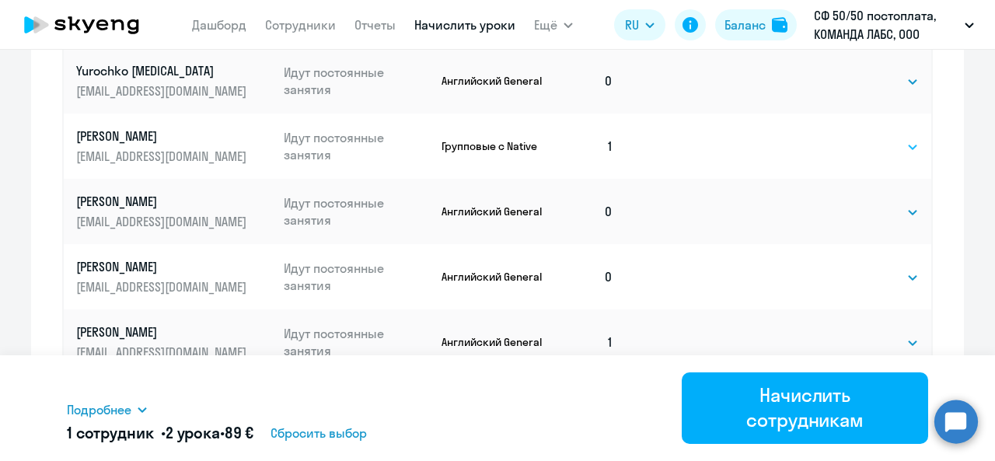
click at [885, 155] on select "Выбрать 1 2 4" at bounding box center [887, 147] width 64 height 19
select select "2"
click at [855, 138] on select "Выбрать 1 2 4" at bounding box center [887, 147] width 64 height 19
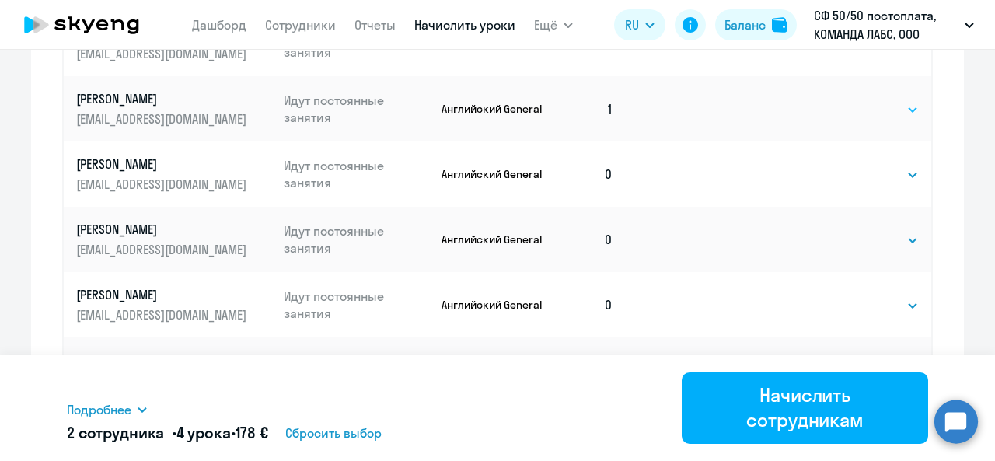
scroll to position [1082, 0]
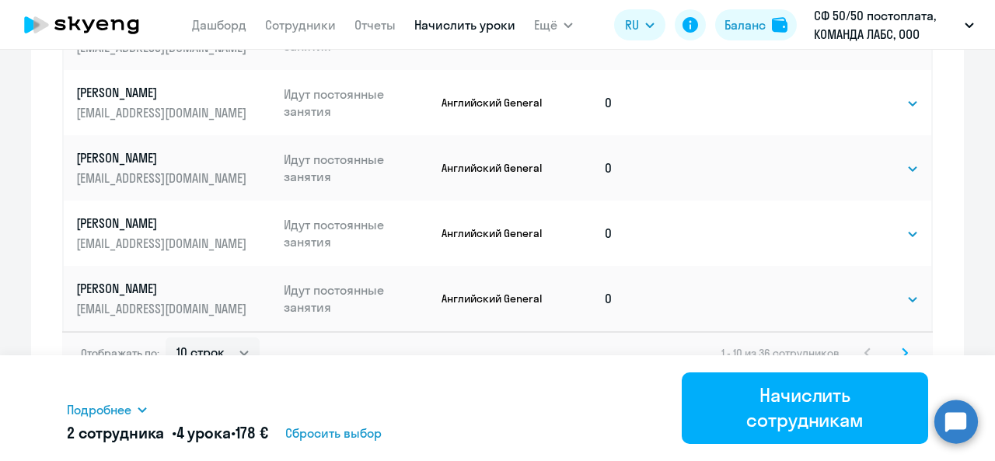
click at [895, 349] on svg-icon at bounding box center [904, 352] width 19 height 19
click at [901, 348] on icon at bounding box center [904, 352] width 6 height 11
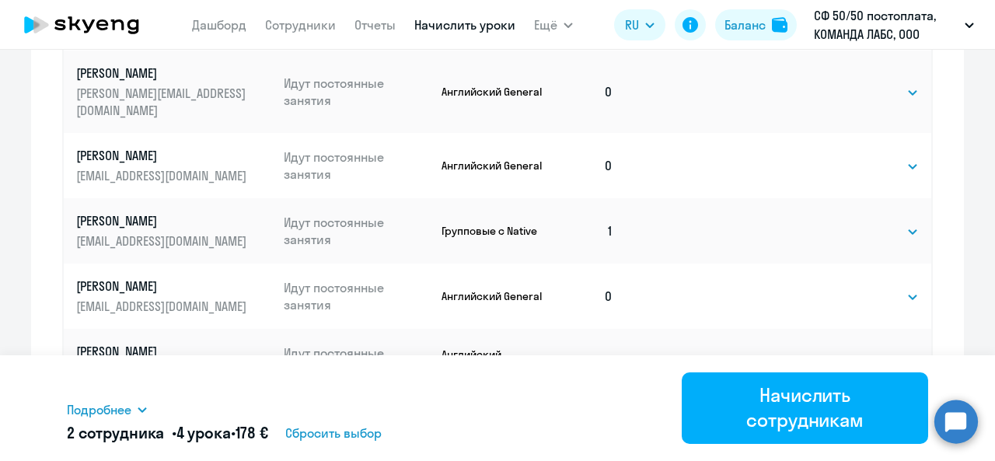
scroll to position [740, 0]
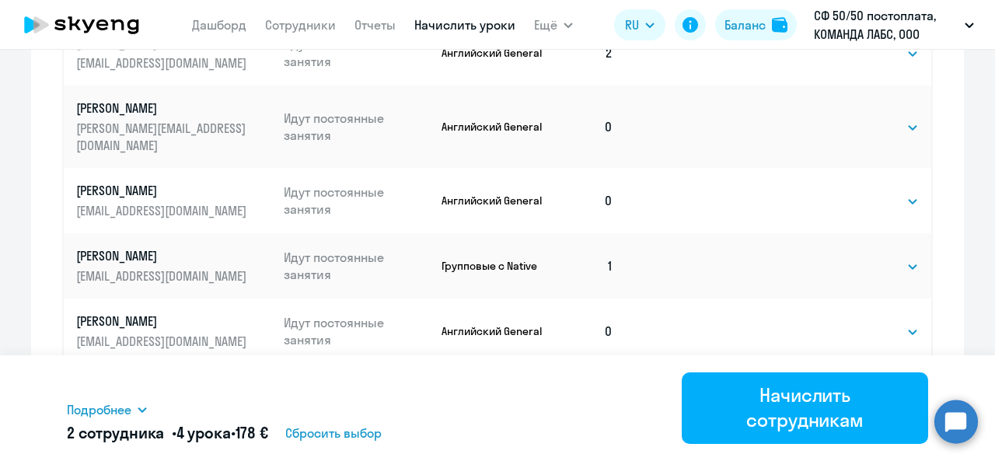
click at [905, 235] on td "Выбрать 1 2 4 Выбрать" at bounding box center [867, 265] width 128 height 65
click at [904, 257] on select "Выбрать 1 2 4" at bounding box center [887, 266] width 64 height 19
select select "2"
click at [855, 257] on select "Выбрать 1 2 4" at bounding box center [887, 266] width 64 height 19
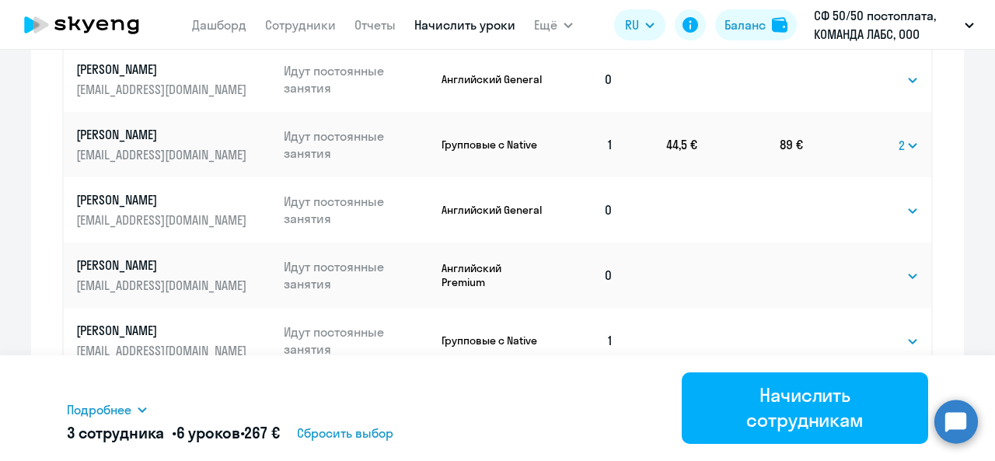
scroll to position [895, 0]
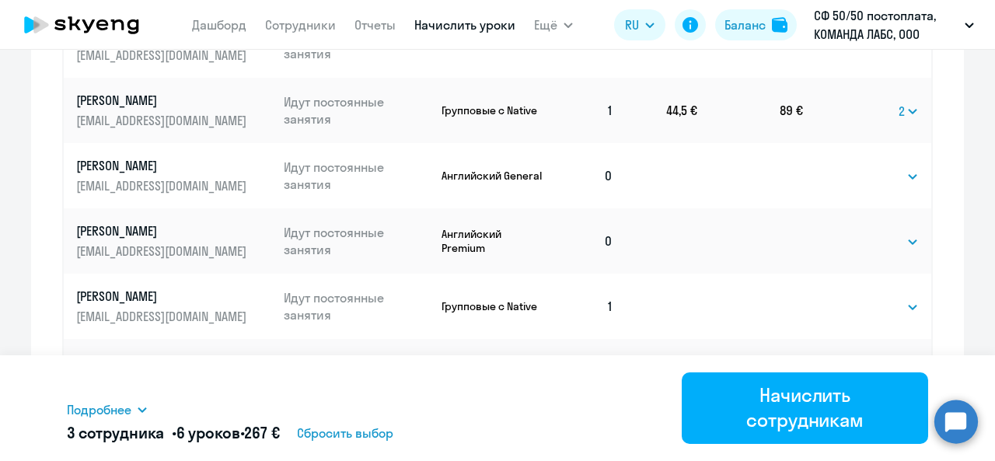
click at [909, 169] on td "Выбрать 4 8 16 32 64 Выбрать" at bounding box center [867, 175] width 128 height 65
click at [892, 167] on select "Выбрать 4 8 16 32 64" at bounding box center [887, 176] width 64 height 19
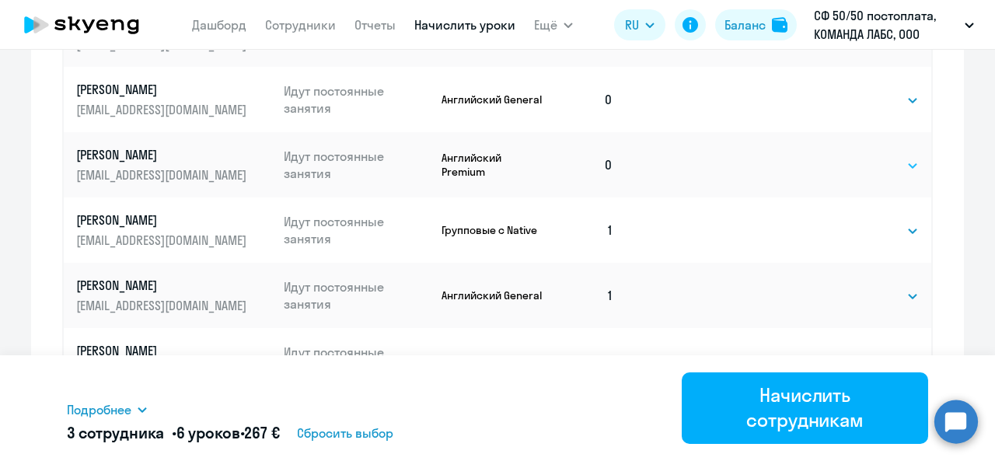
scroll to position [973, 0]
click at [875, 220] on select "Выбрать 1 2 4" at bounding box center [887, 229] width 64 height 19
select select "2"
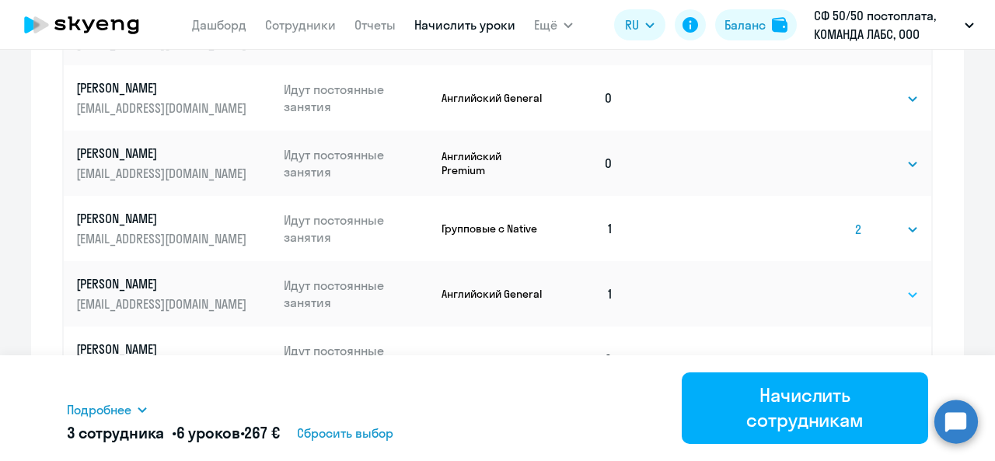
click at [855, 220] on select "Выбрать 1 2 4" at bounding box center [887, 229] width 64 height 19
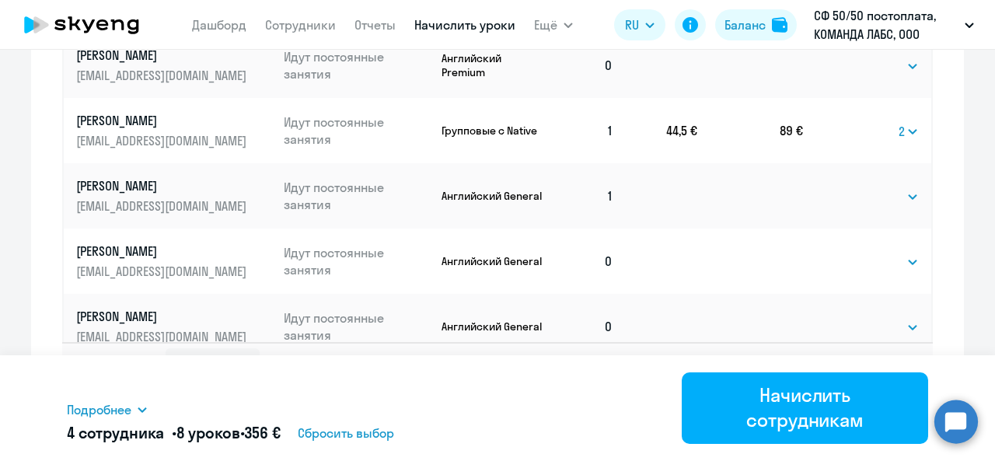
scroll to position [1082, 0]
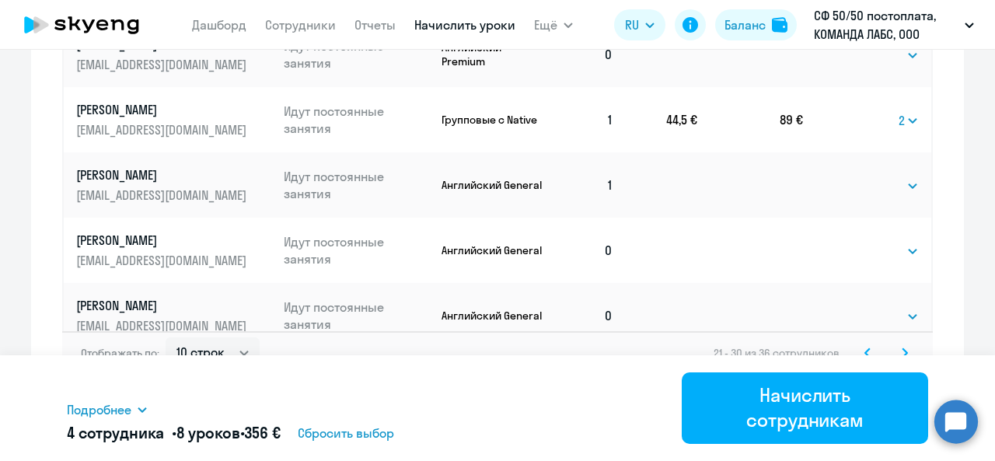
click at [895, 349] on svg-icon at bounding box center [904, 352] width 19 height 19
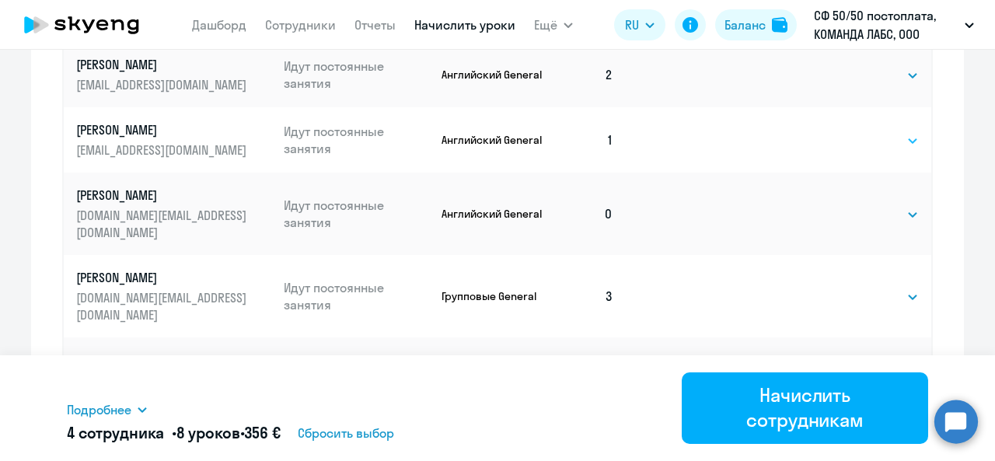
scroll to position [817, 0]
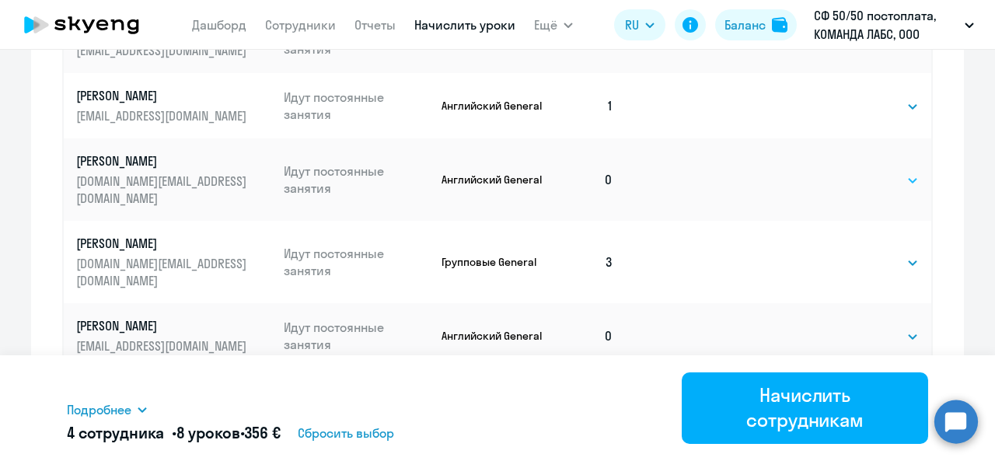
click at [887, 176] on select "Выбрать 4 8 16 32 64" at bounding box center [887, 180] width 64 height 19
click at [950, 256] on div "Начисление и списание уроков Начисление уроков Начисление пакетов Списание урок…" at bounding box center [497, 5] width 932 height 862
click at [901, 253] on select "Выбрать 1 4 8 16 32 64" at bounding box center [887, 262] width 64 height 19
click at [954, 259] on div "Начисление и списание уроков Начисление уроков Начисление пакетов Списание урок…" at bounding box center [497, 5] width 932 height 862
